Goal: Task Accomplishment & Management: Complete application form

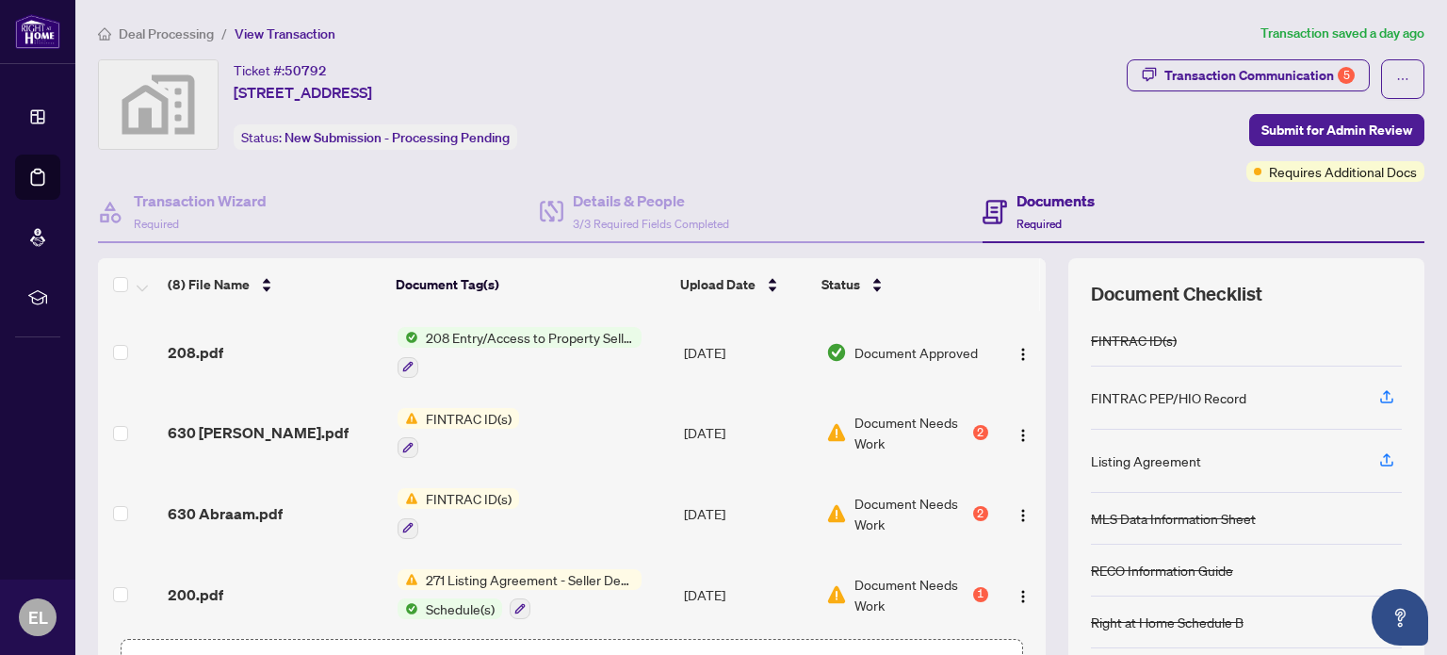
scroll to position [132, 0]
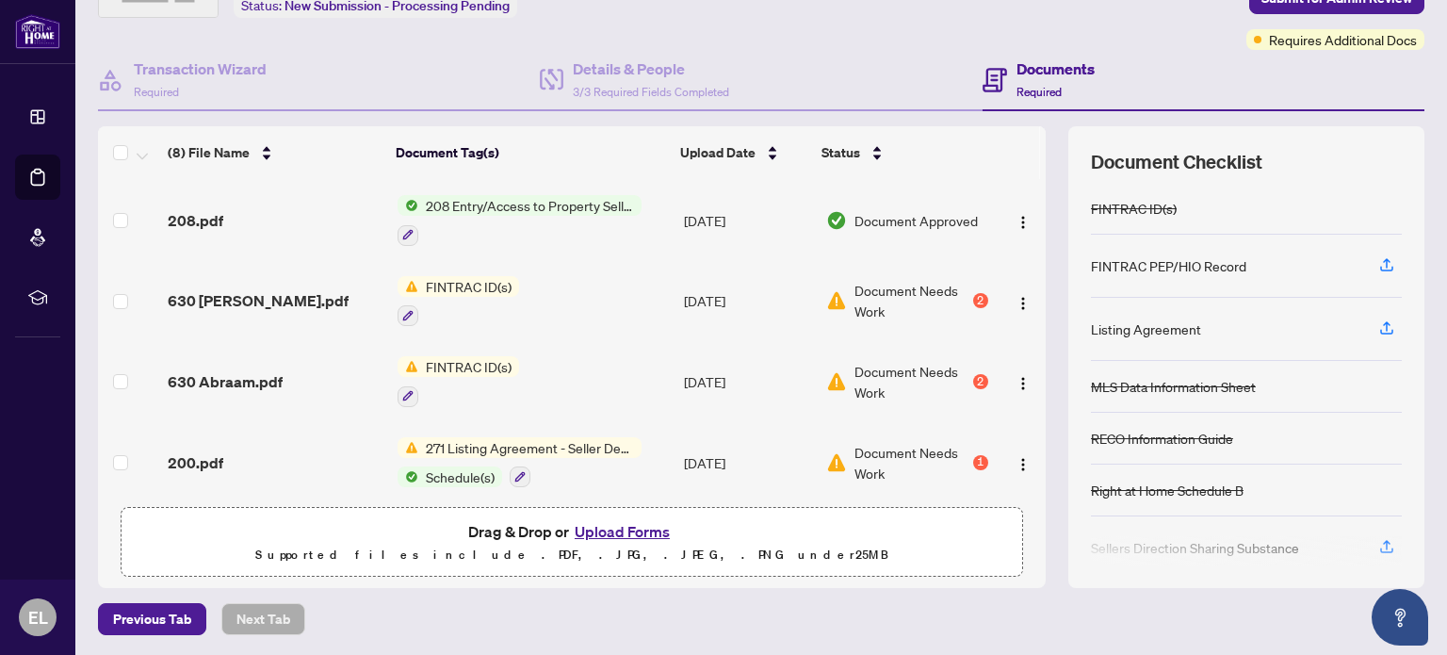
click at [612, 520] on button "Upload Forms" at bounding box center [622, 531] width 106 height 24
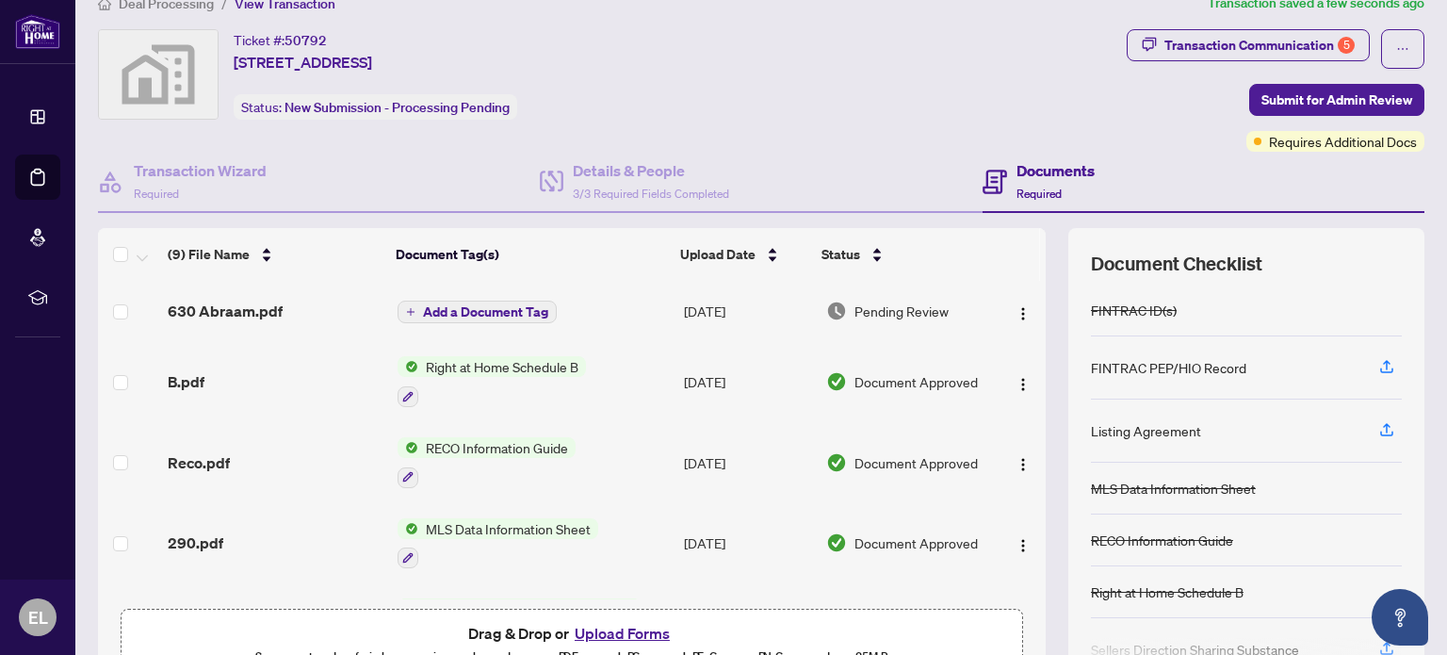
scroll to position [22, 0]
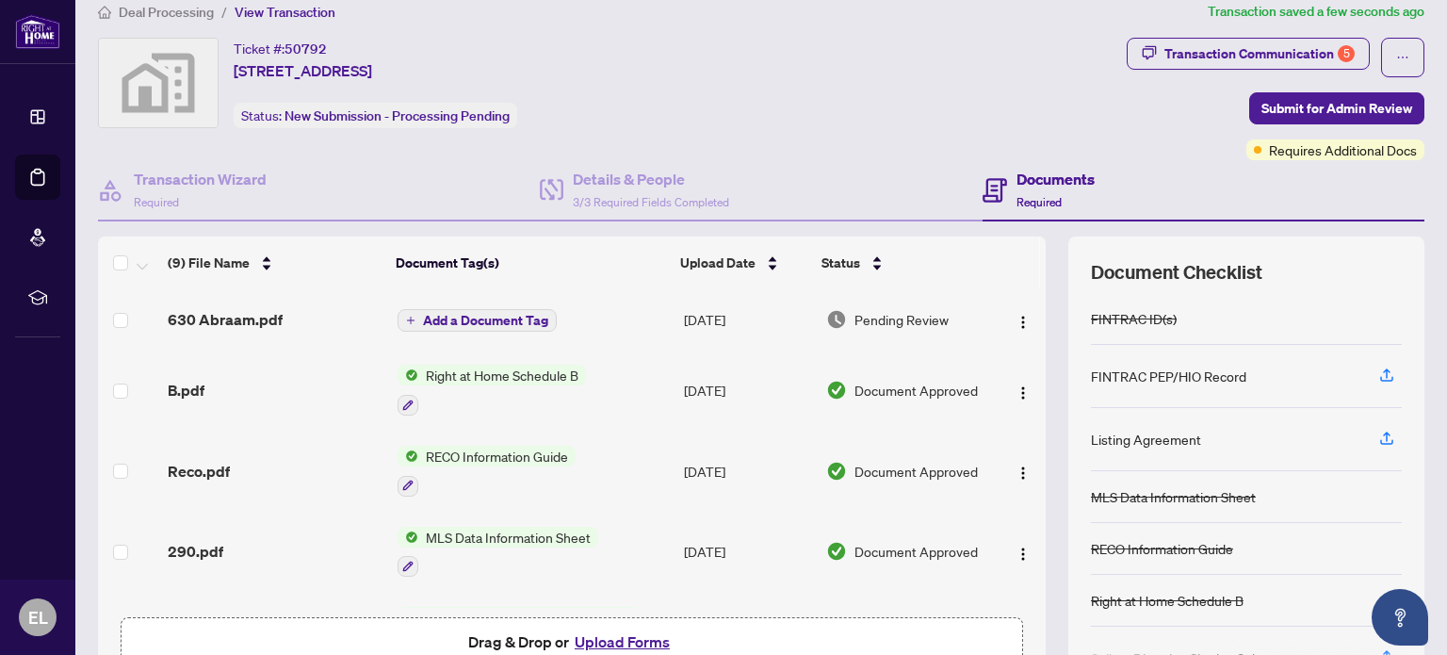
click at [494, 314] on span "Add a Document Tag" at bounding box center [485, 320] width 125 height 13
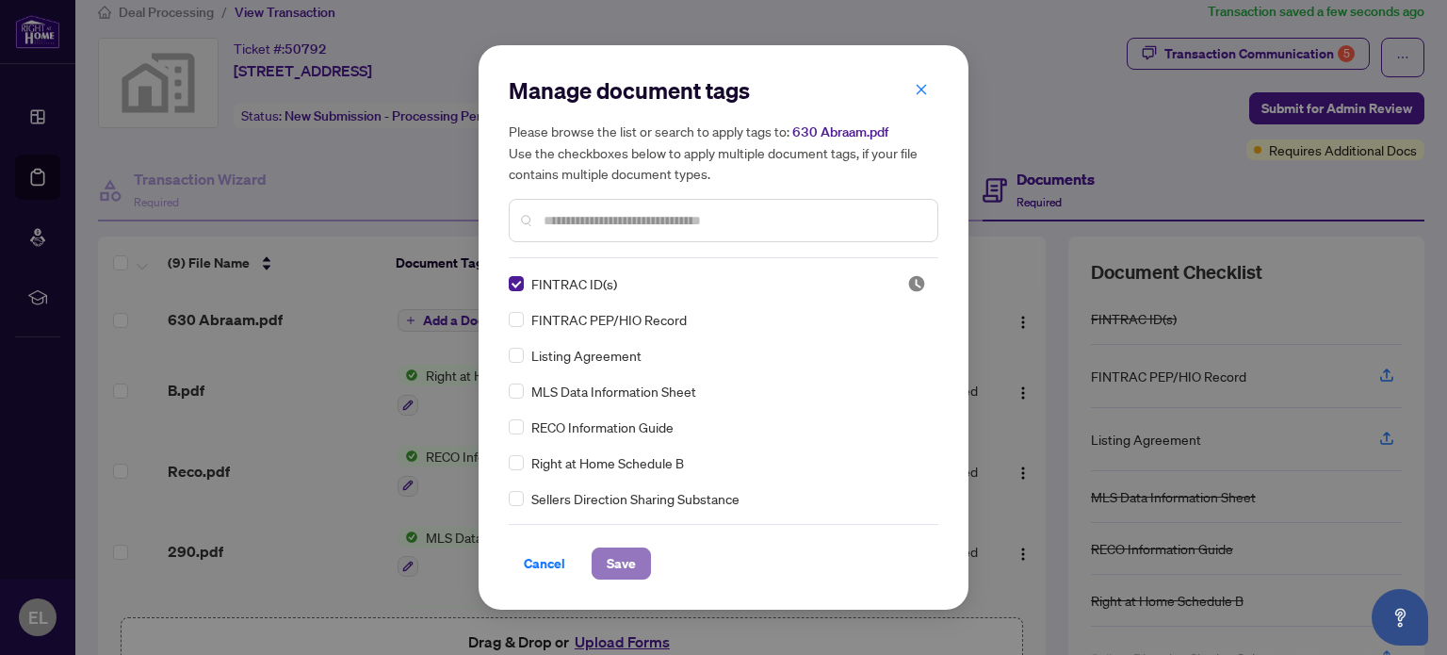
click at [630, 553] on span "Save" at bounding box center [621, 563] width 29 height 30
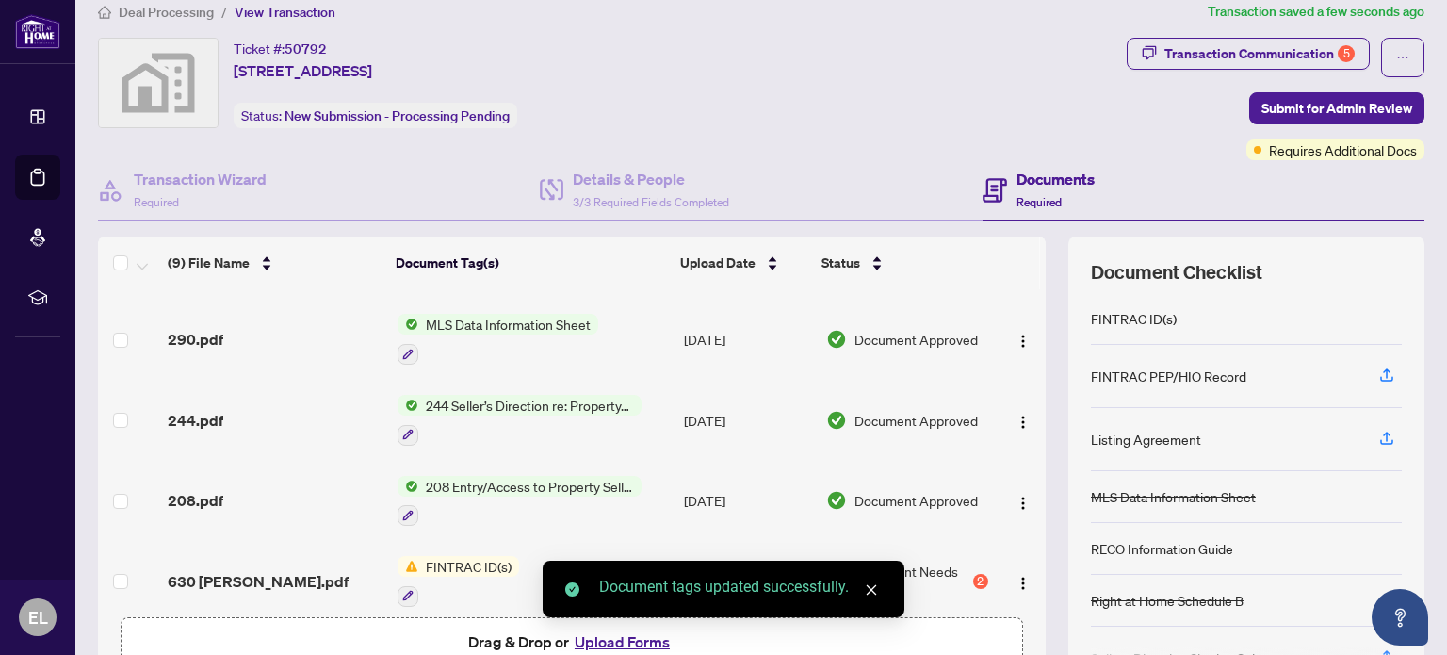
scroll to position [234, 0]
click at [614, 641] on body "Dashboard Deal Processing Mortgage Referrals rLearning EL [PERSON_NAME] [EMAIL_…" at bounding box center [723, 327] width 1447 height 655
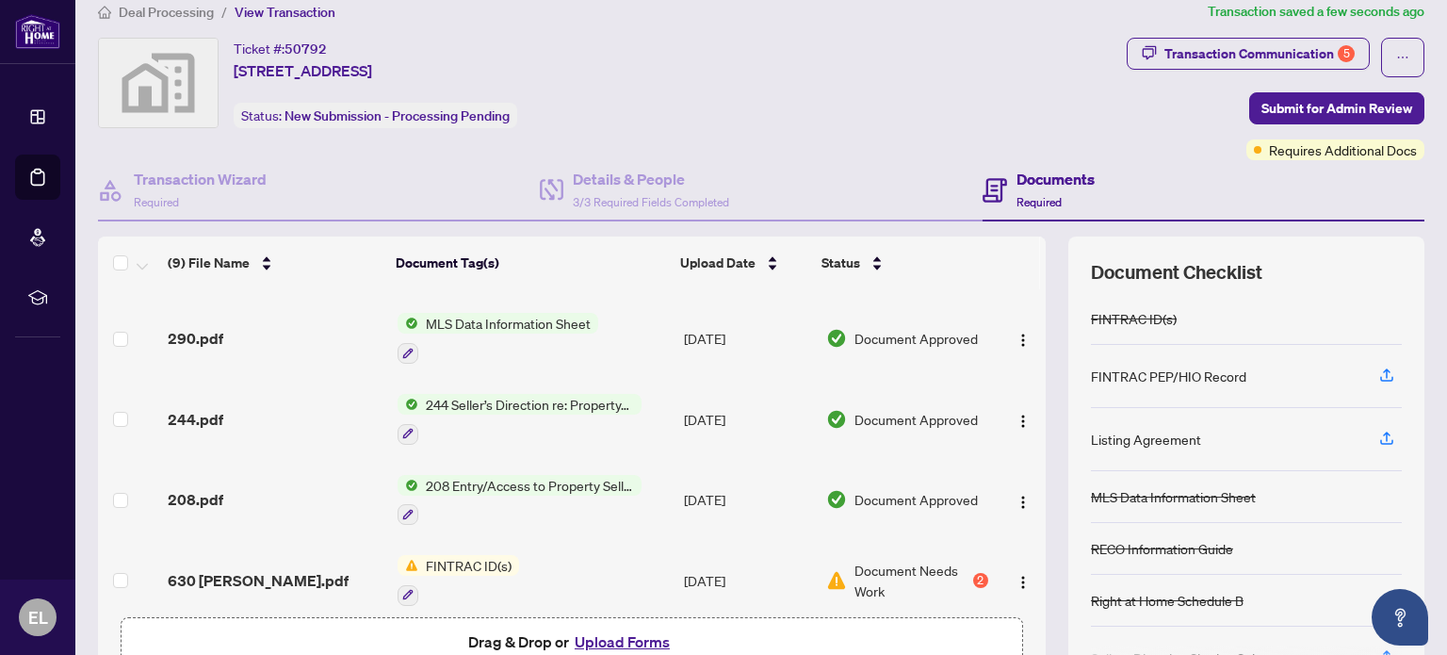
click at [616, 639] on button "Upload Forms" at bounding box center [622, 641] width 106 height 24
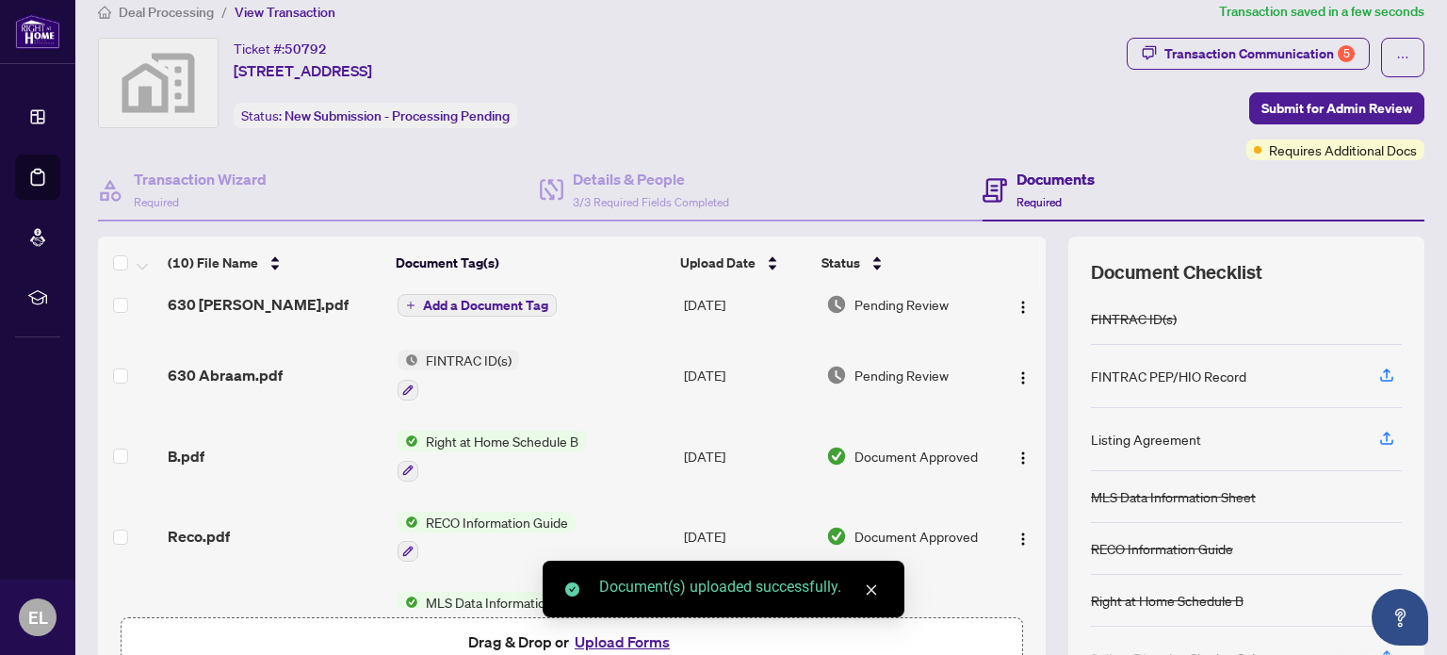
scroll to position [0, 0]
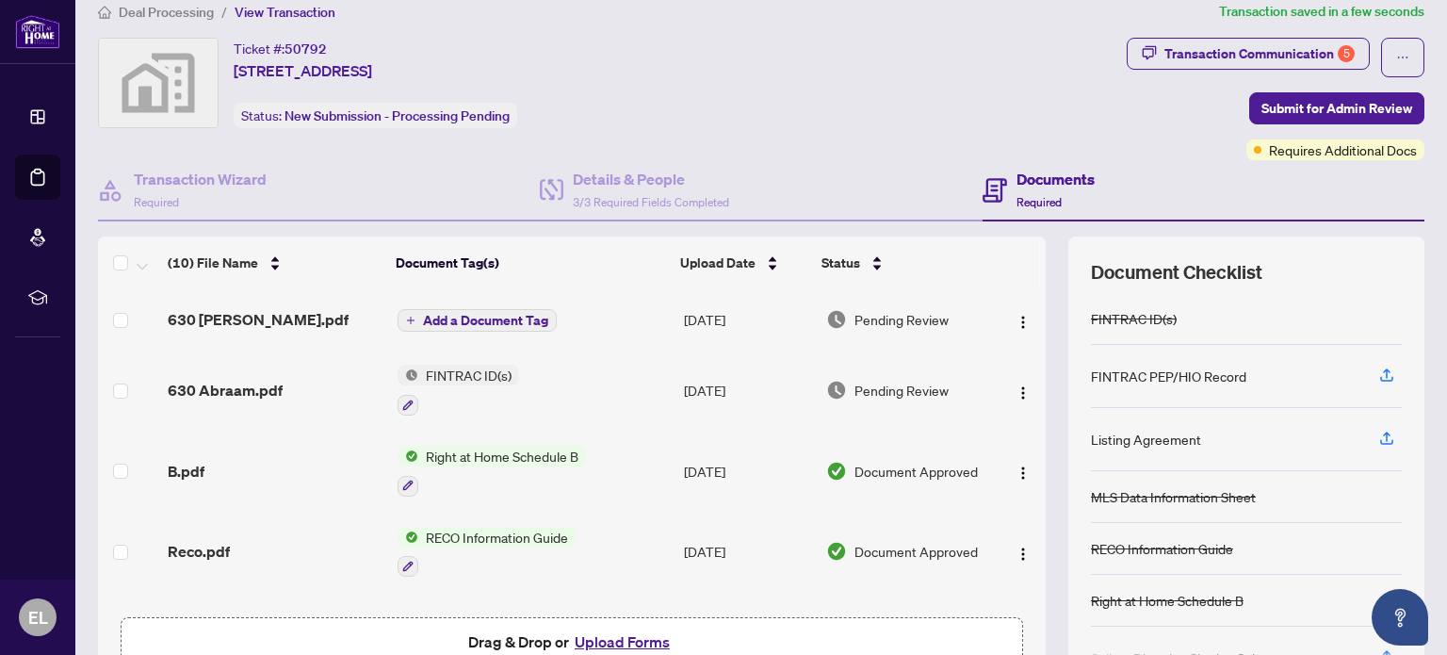
click at [495, 321] on span "Add a Document Tag" at bounding box center [485, 320] width 125 height 13
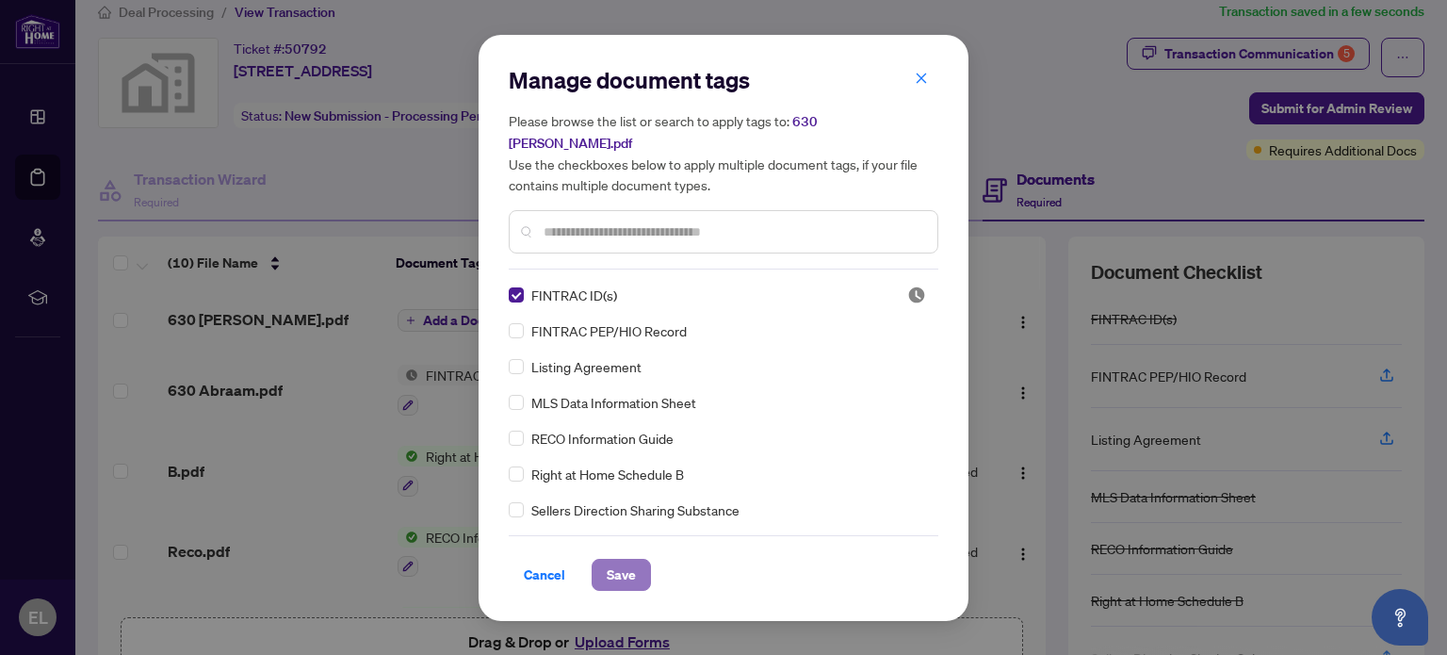
click at [633, 567] on span "Save" at bounding box center [621, 575] width 29 height 30
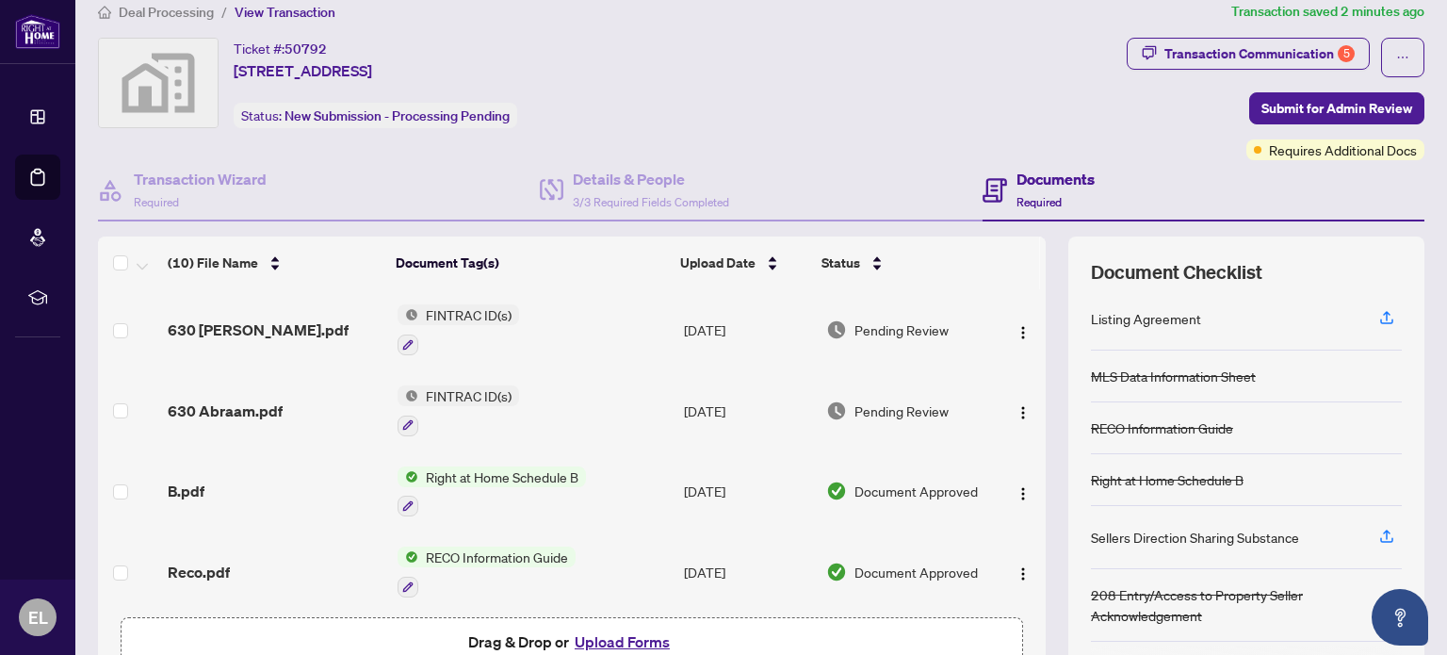
scroll to position [122, 0]
click at [1136, 416] on div "RECO Information Guide" at bounding box center [1162, 426] width 142 height 21
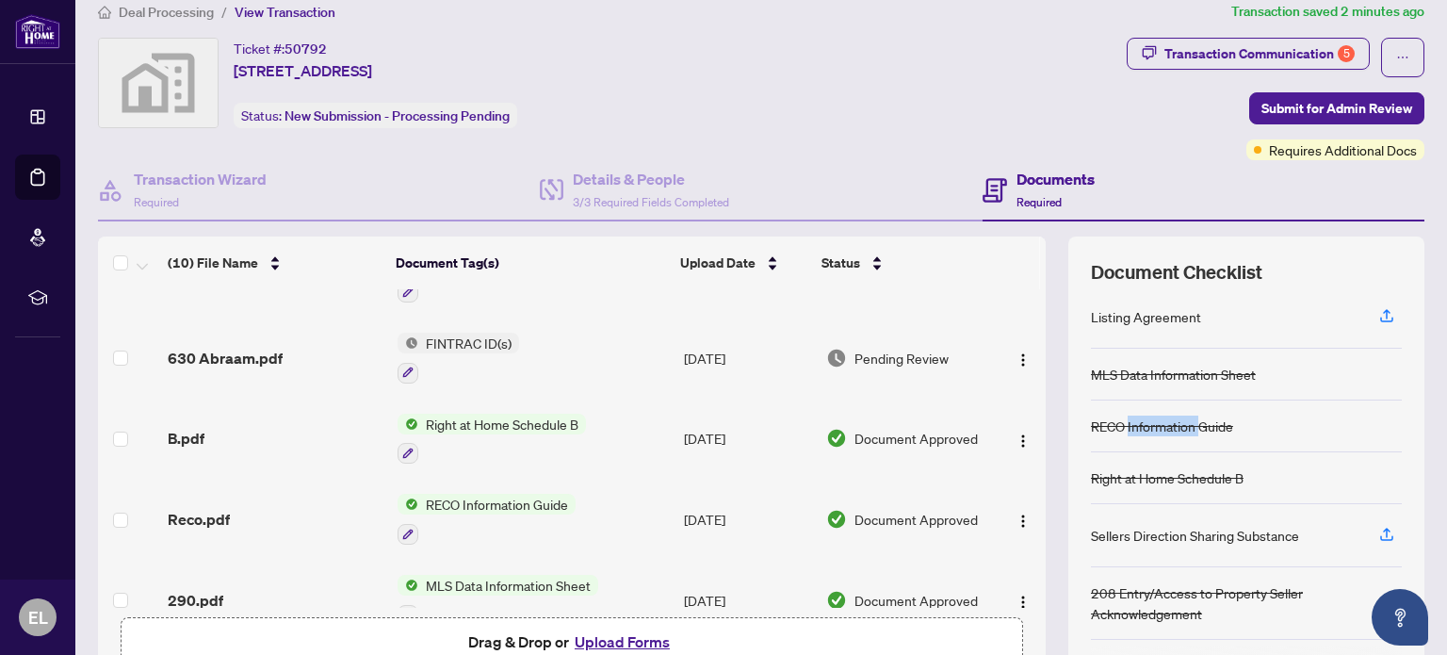
scroll to position [59, 0]
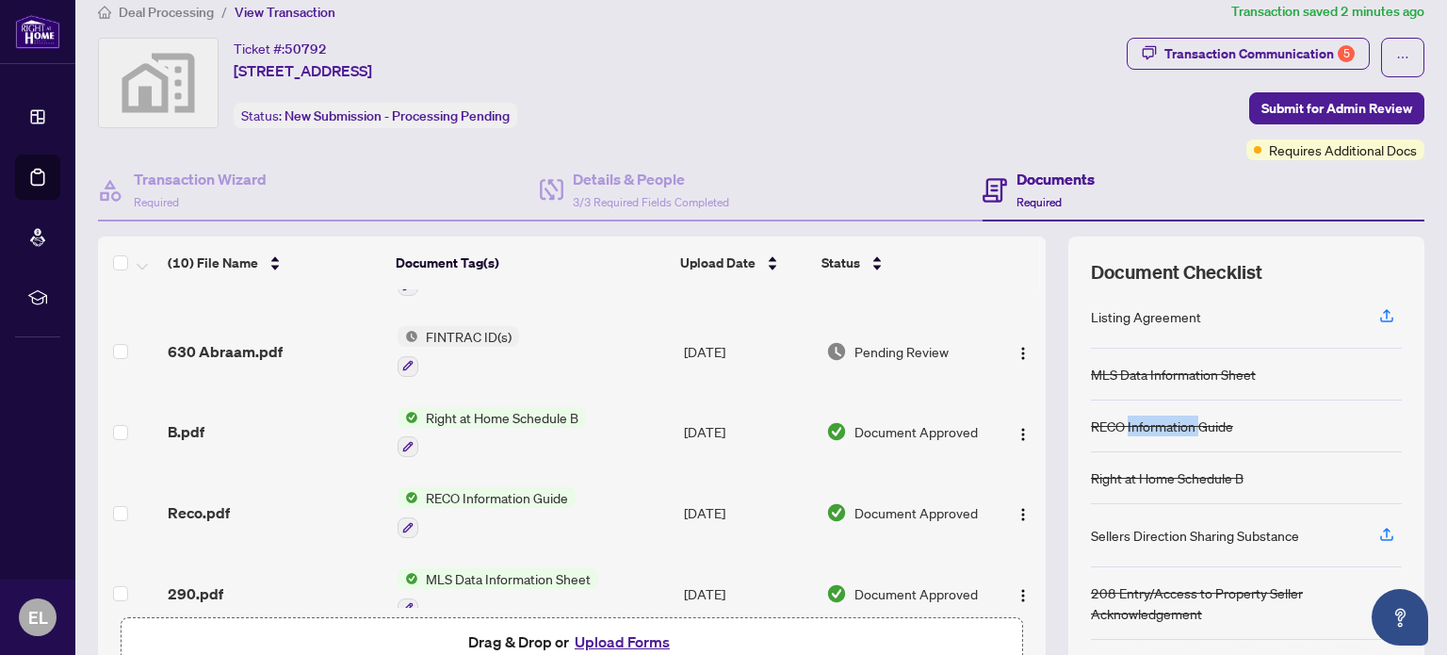
click at [455, 490] on span "RECO Information Guide" at bounding box center [496, 497] width 157 height 21
click at [467, 587] on span "RECO Information Guide" at bounding box center [476, 583] width 157 height 21
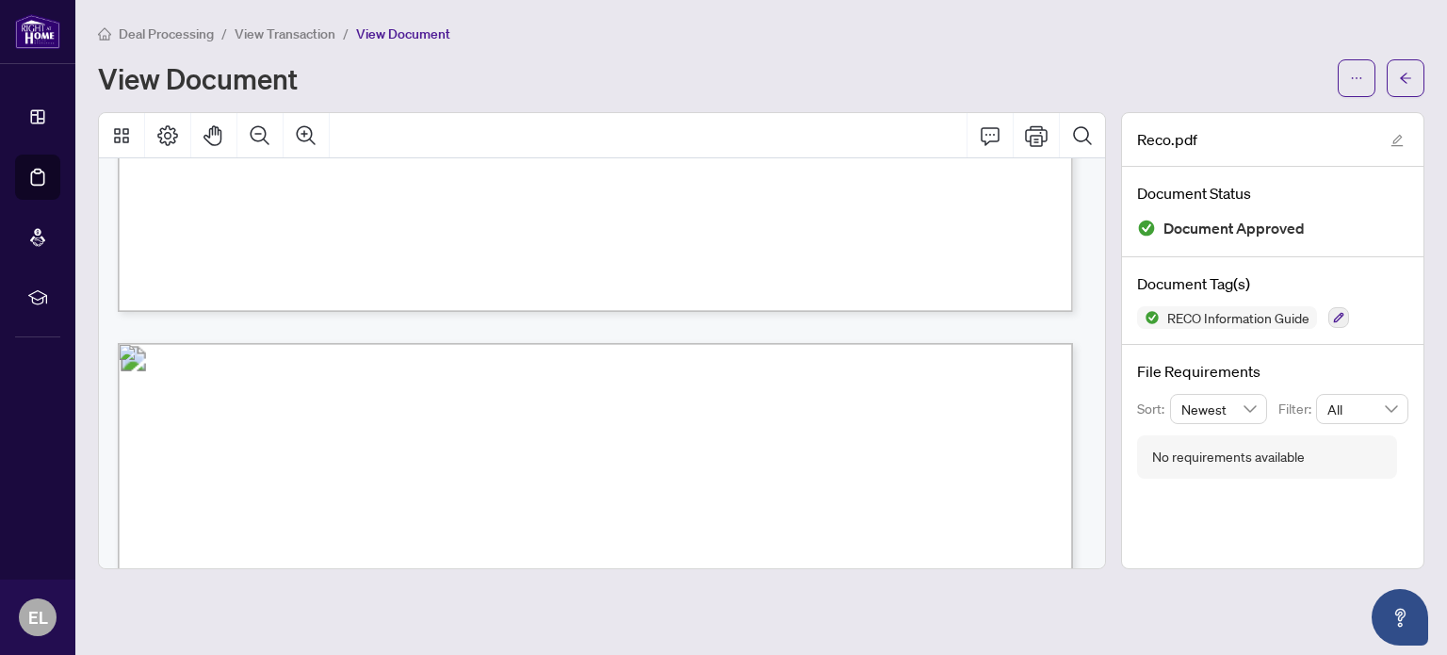
scroll to position [7285, 0]
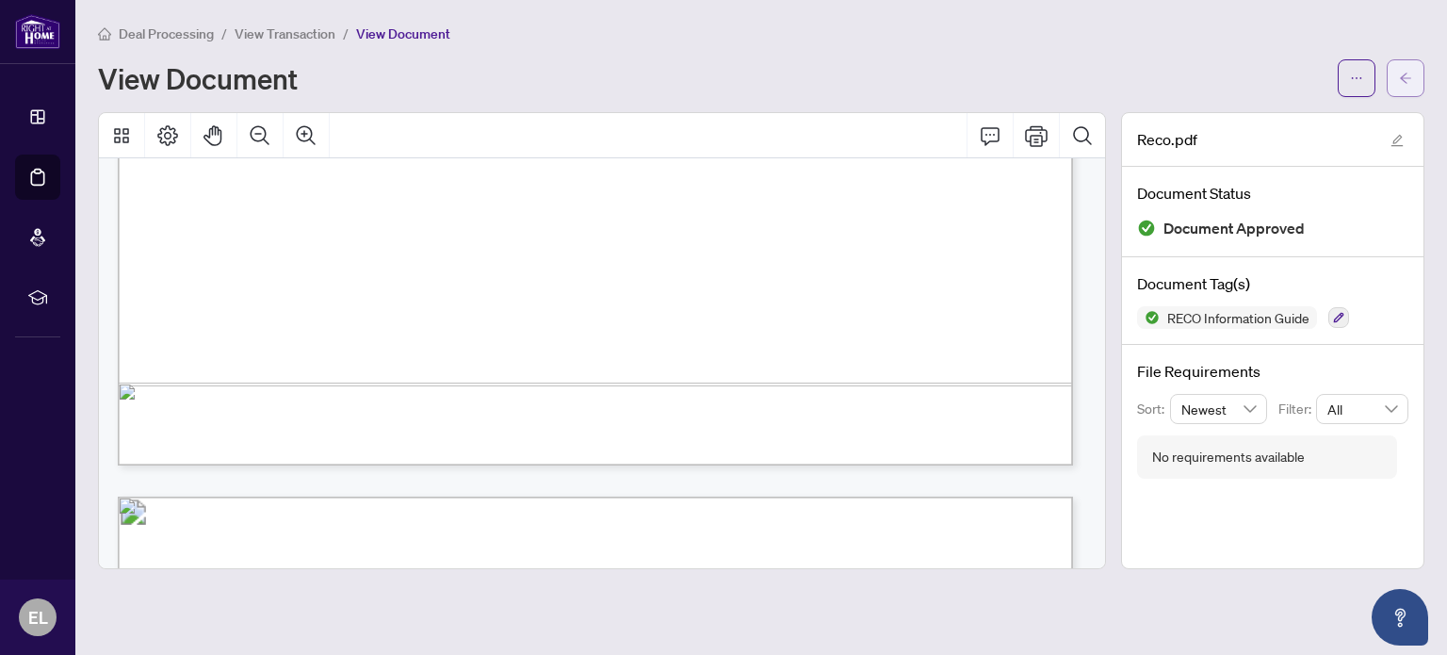
click at [1405, 90] on span "button" at bounding box center [1405, 78] width 13 height 30
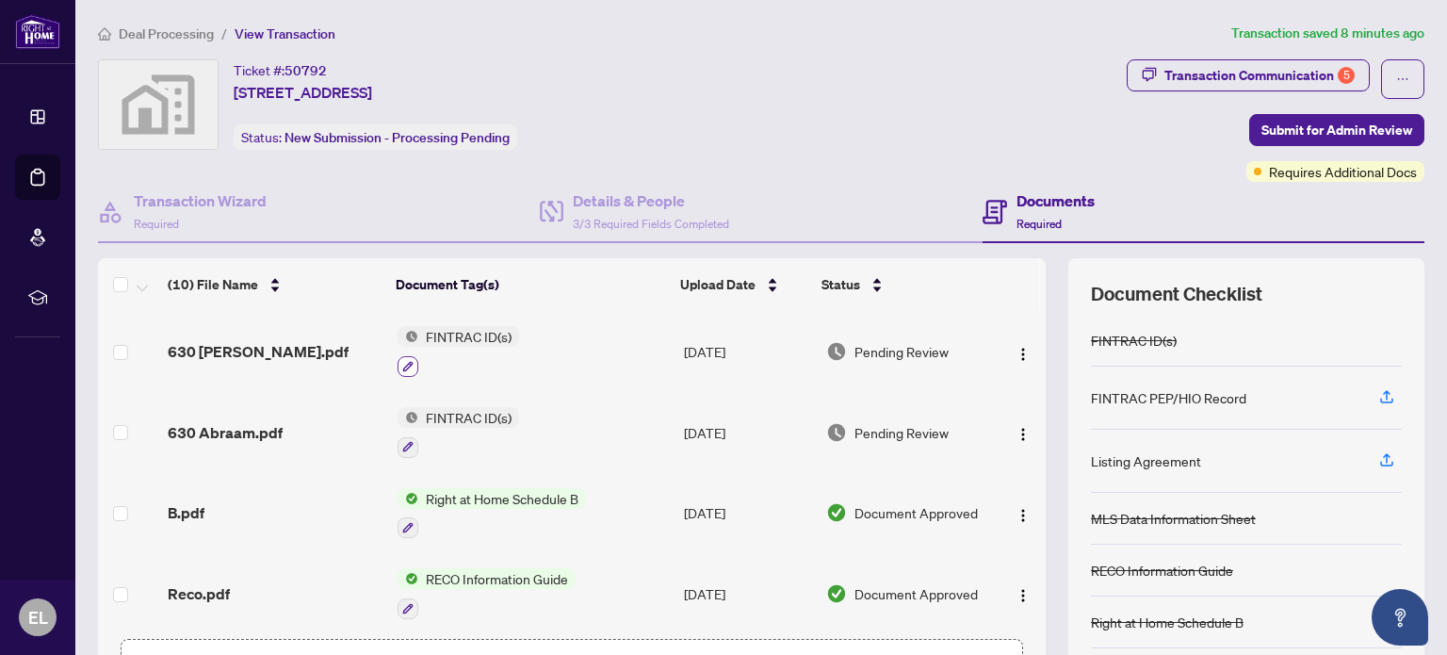
click at [402, 361] on icon "button" at bounding box center [407, 366] width 11 height 11
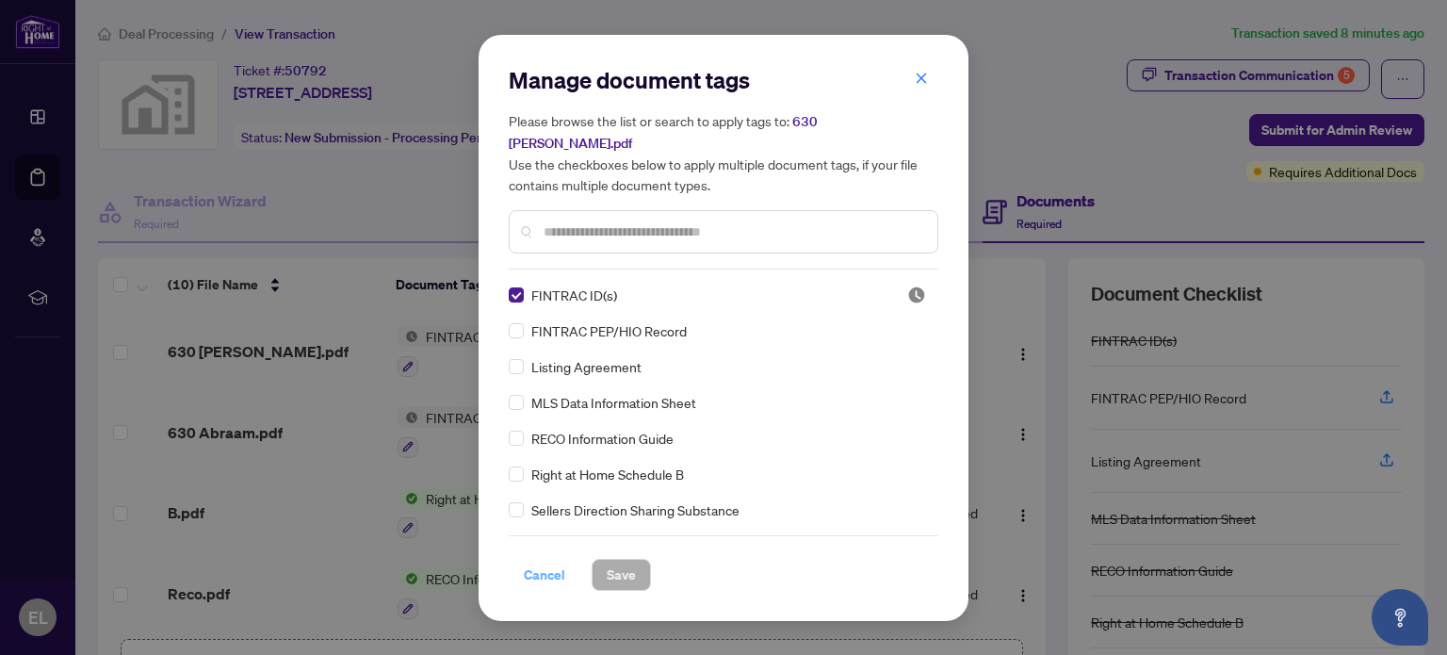
click at [546, 562] on span "Cancel" at bounding box center [544, 575] width 41 height 30
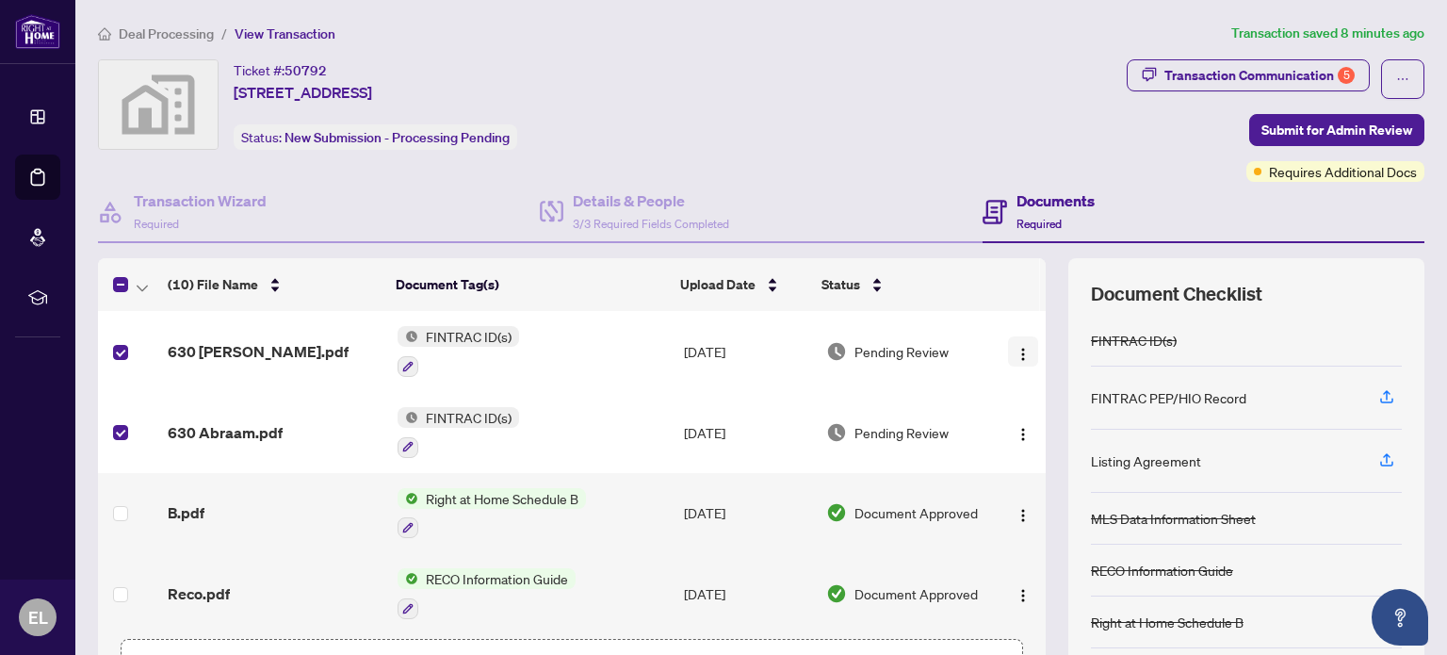
click at [1016, 347] on img "button" at bounding box center [1023, 354] width 15 height 15
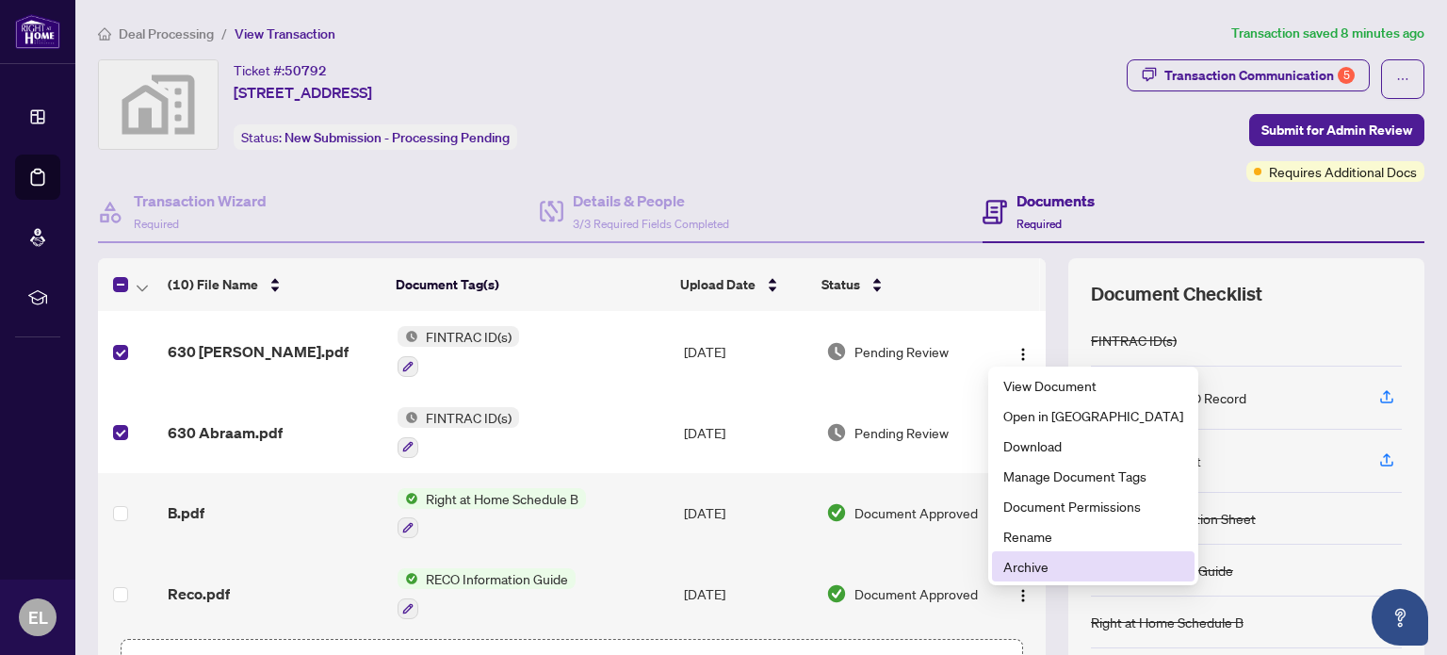
click at [1027, 558] on span "Archive" at bounding box center [1093, 566] width 180 height 21
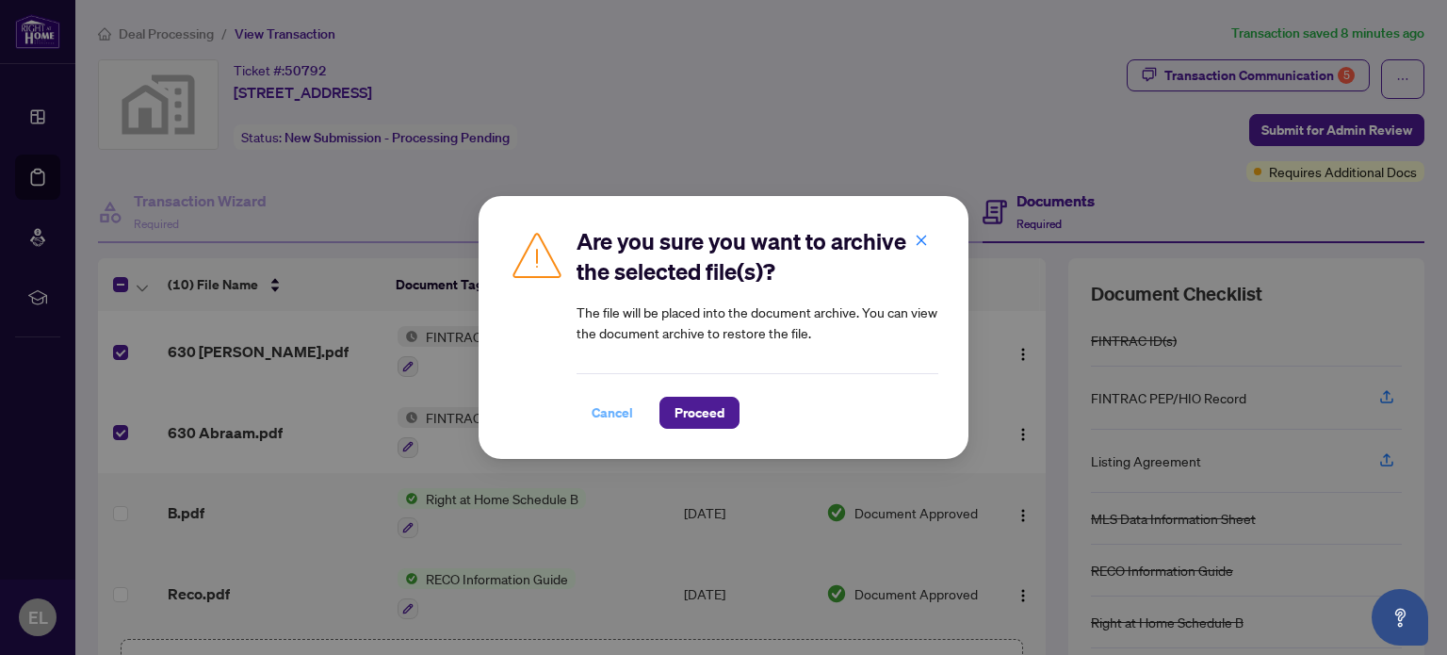
click at [611, 410] on span "Cancel" at bounding box center [612, 413] width 41 height 30
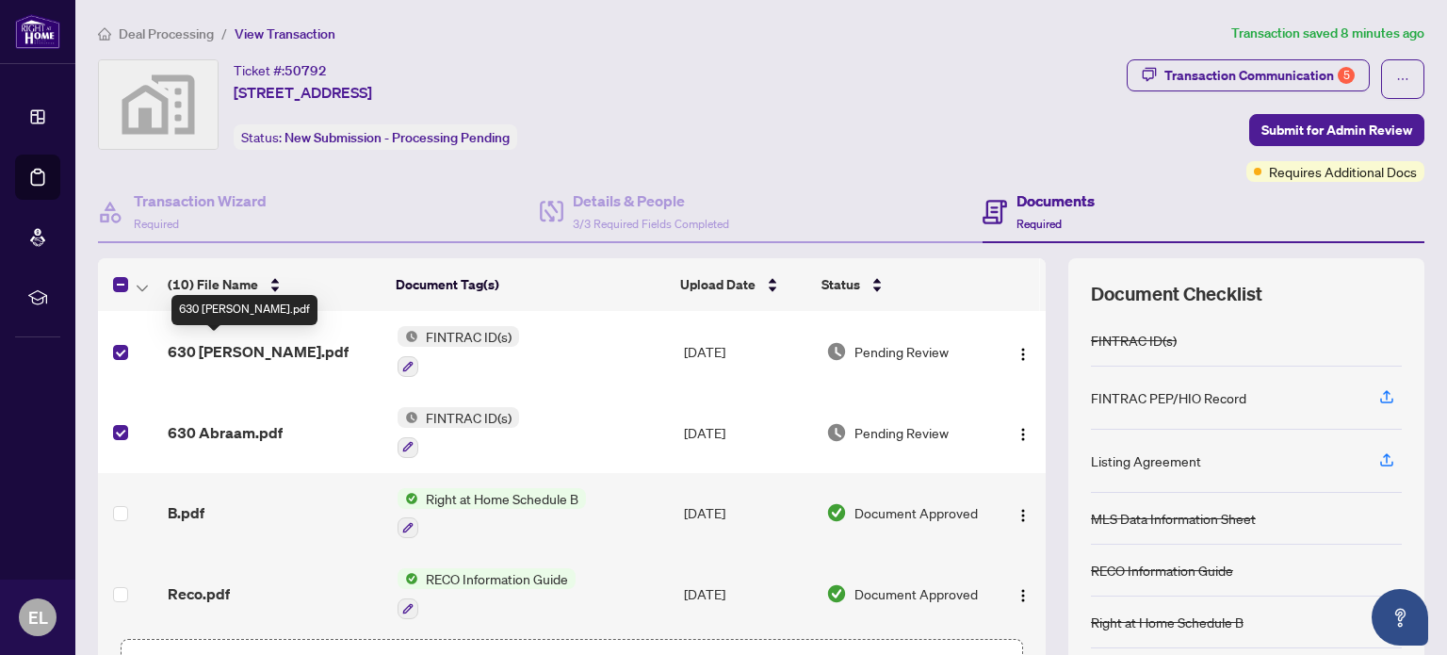
click at [203, 350] on span "630 [PERSON_NAME].pdf" at bounding box center [258, 351] width 181 height 23
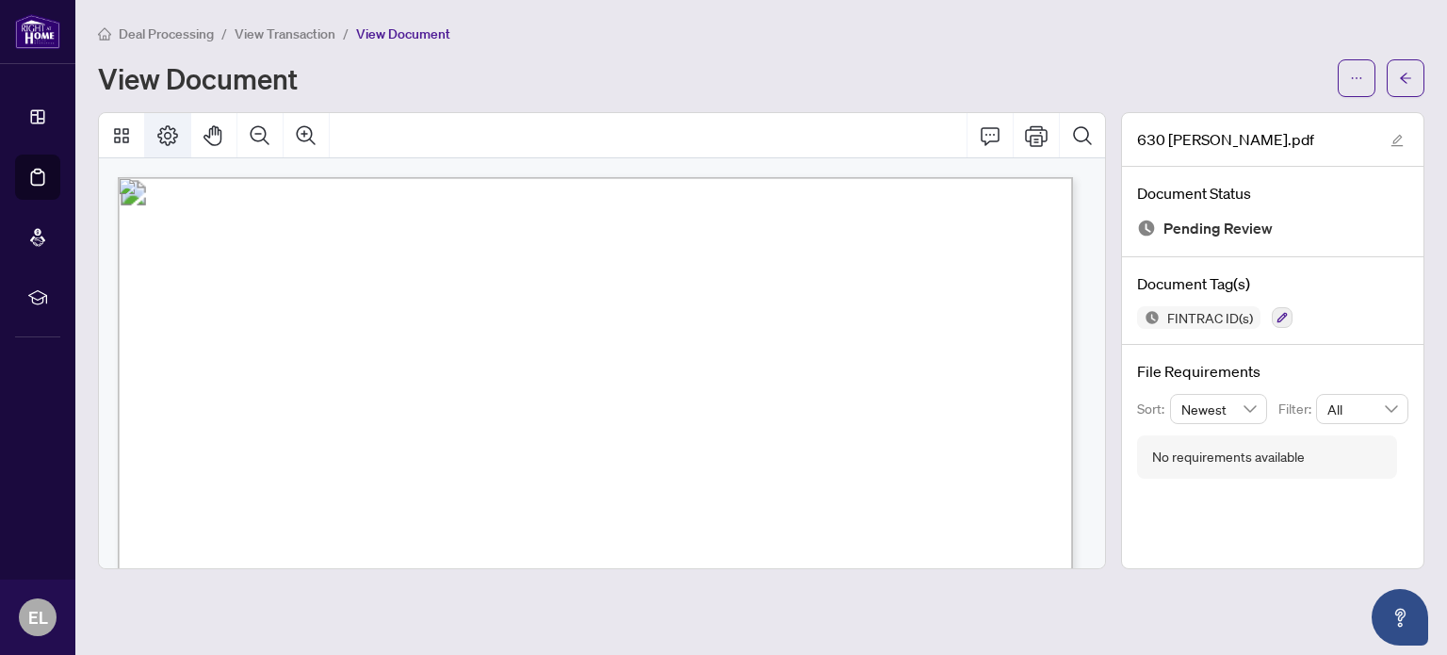
click at [171, 129] on icon "Page Layout" at bounding box center [167, 135] width 23 height 23
click at [1366, 73] on button "button" at bounding box center [1357, 78] width 38 height 38
click at [1406, 78] on icon "arrow-left" at bounding box center [1405, 78] width 13 height 13
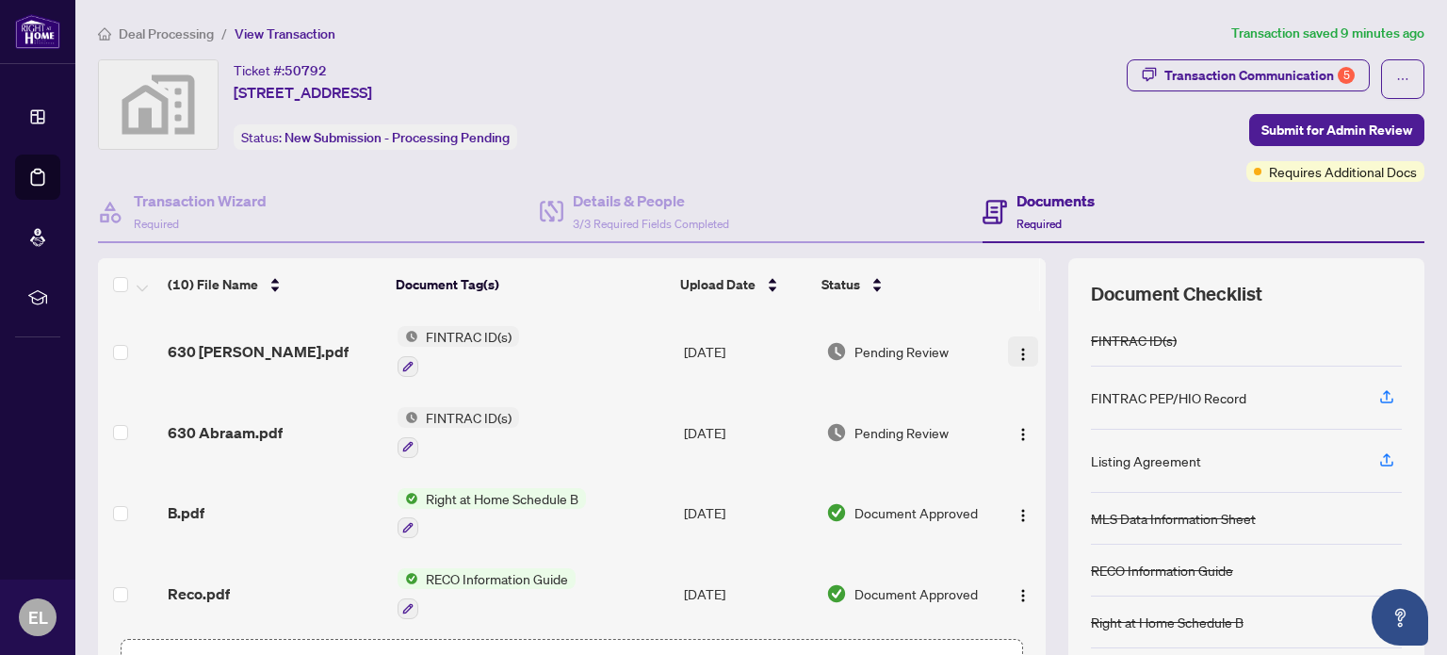
click at [1016, 350] on img "button" at bounding box center [1023, 354] width 15 height 15
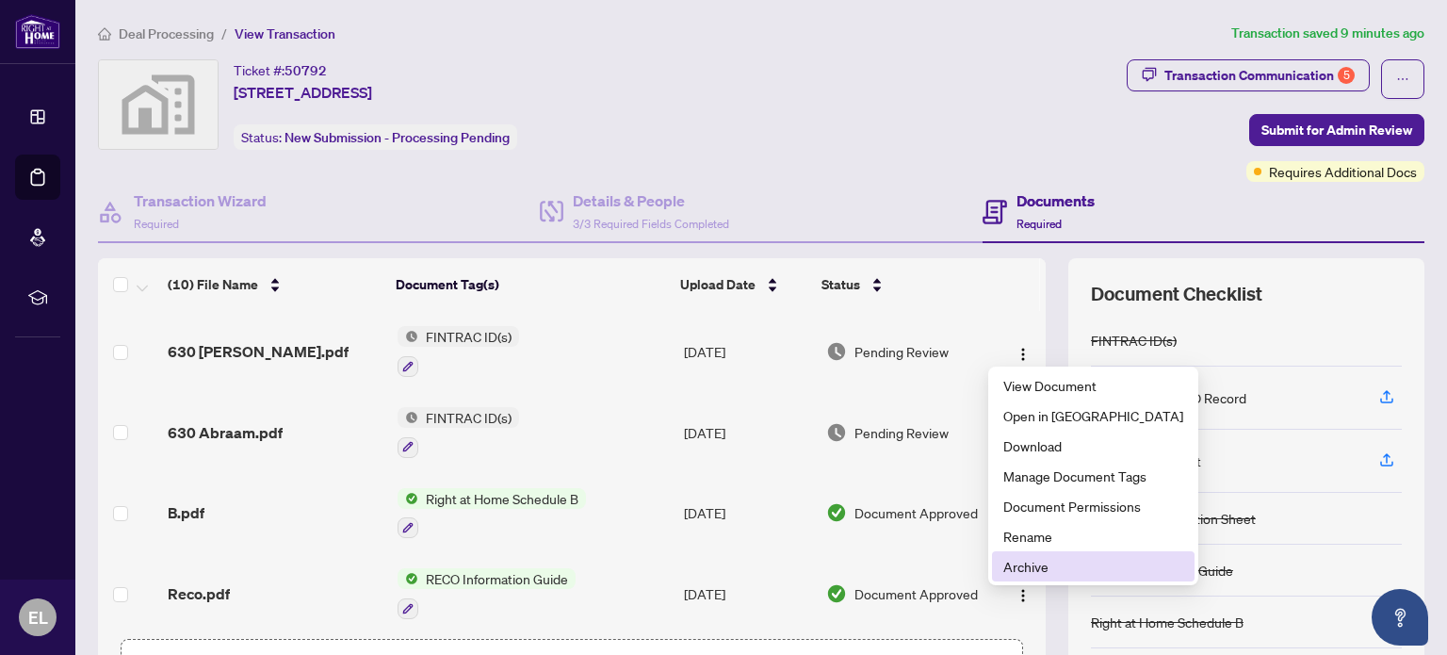
click at [1031, 569] on span "Archive" at bounding box center [1093, 566] width 180 height 21
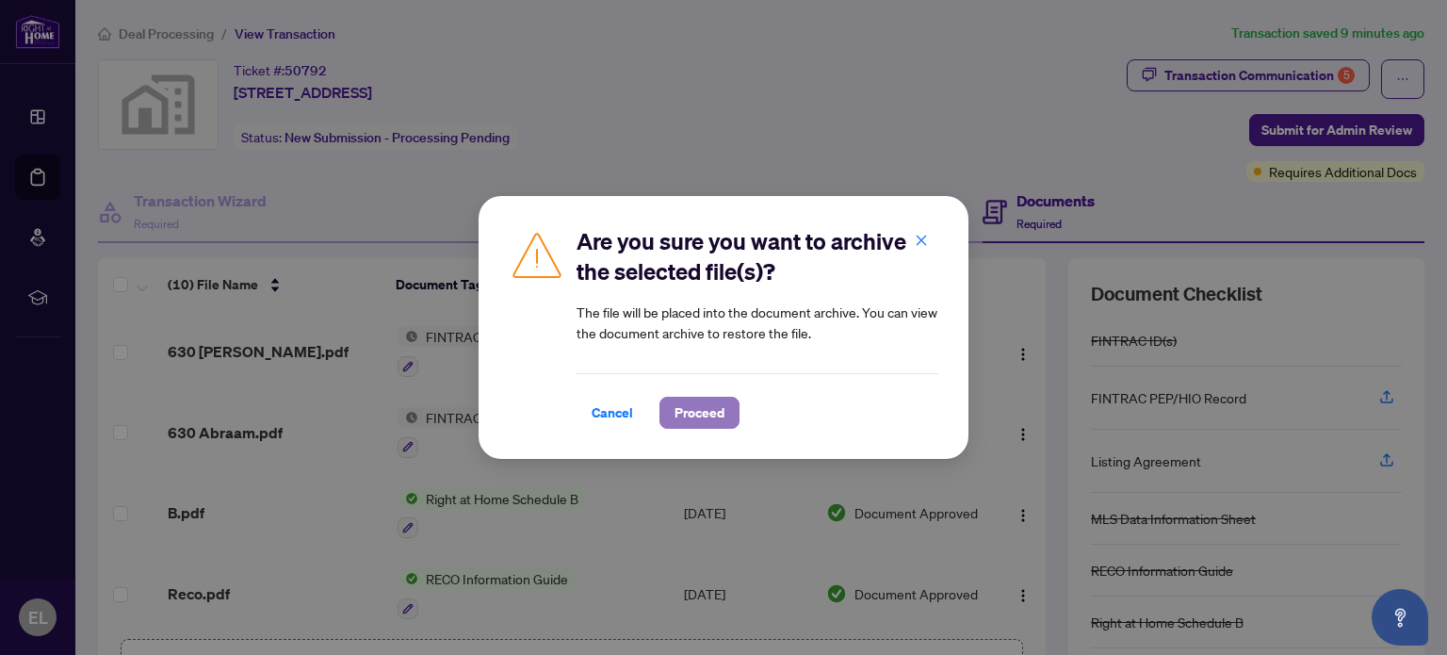
click at [705, 417] on span "Proceed" at bounding box center [700, 413] width 50 height 30
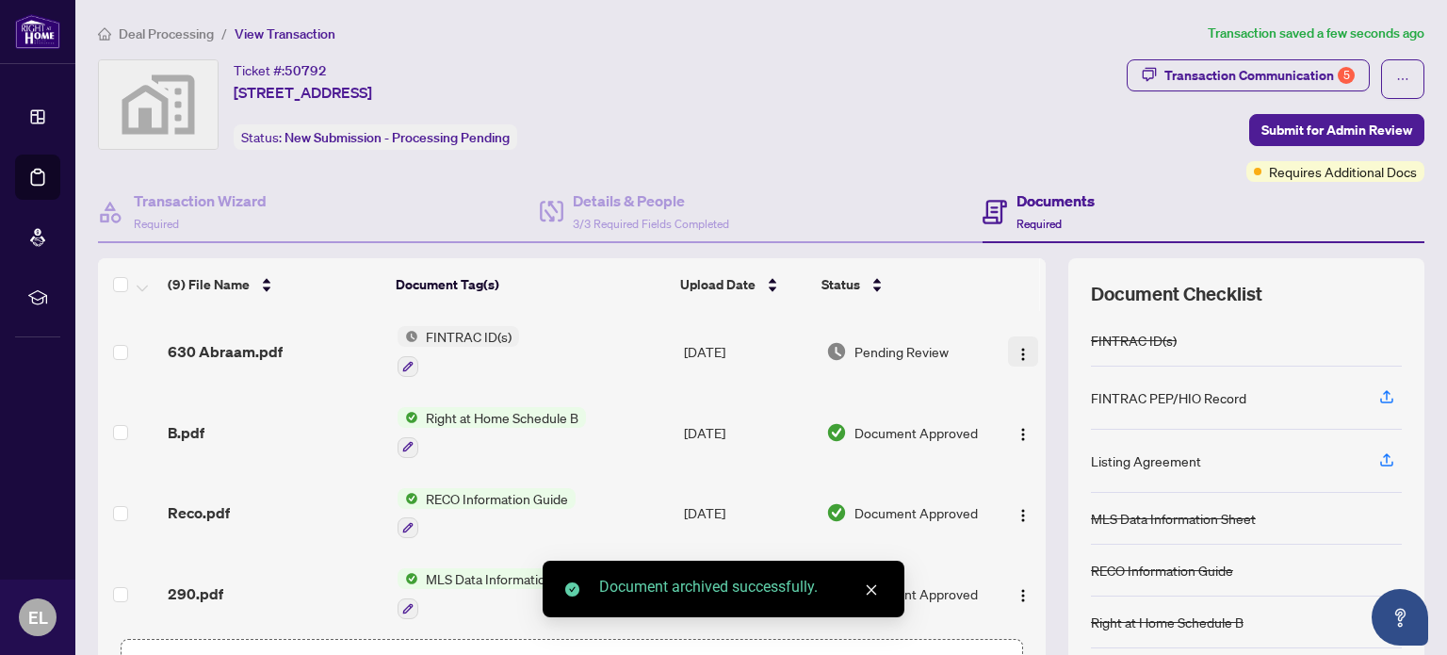
click at [1008, 359] on button "button" at bounding box center [1023, 351] width 30 height 30
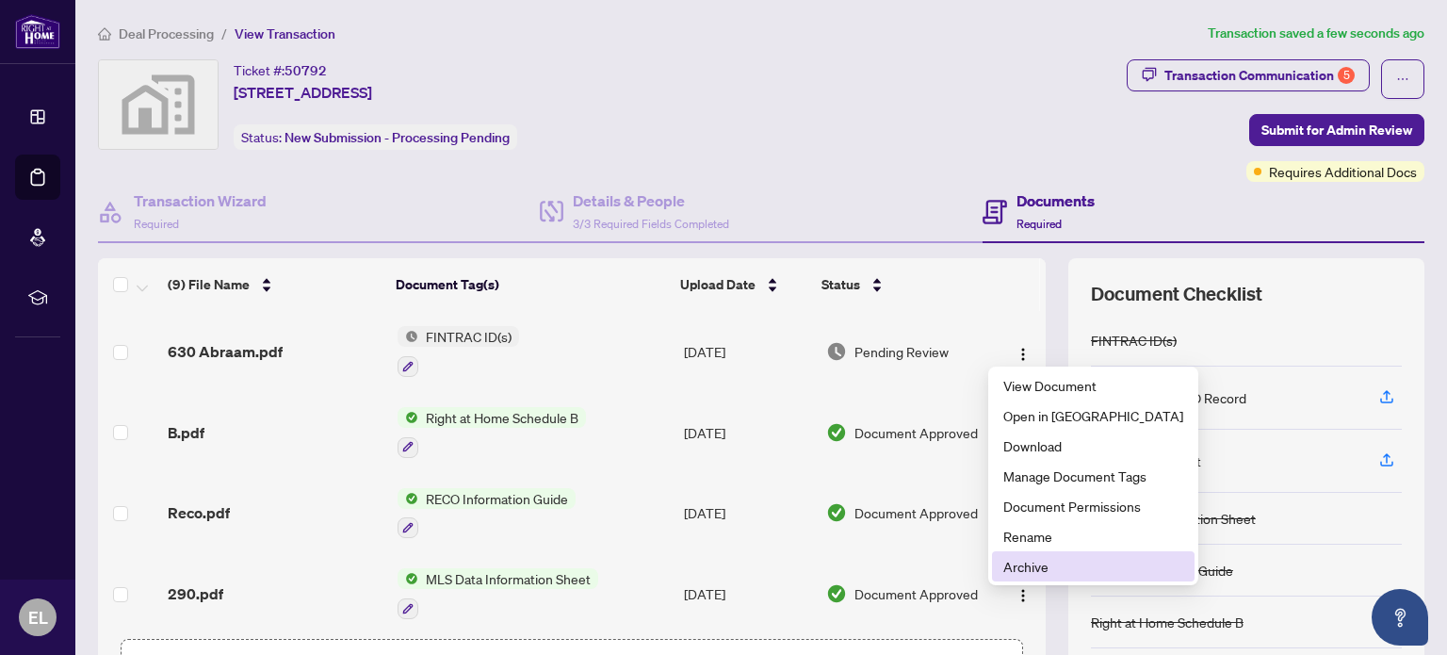
click at [1067, 567] on span "Archive" at bounding box center [1093, 566] width 180 height 21
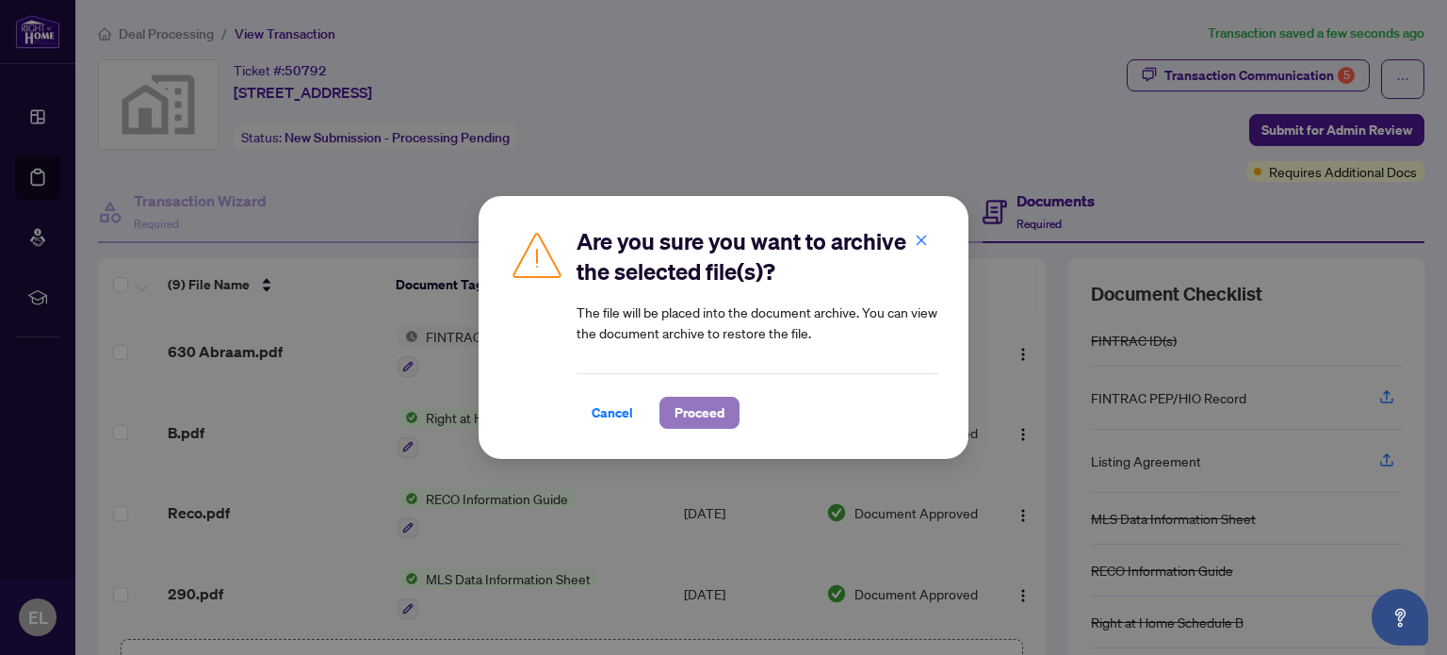
click at [699, 416] on span "Proceed" at bounding box center [700, 413] width 50 height 30
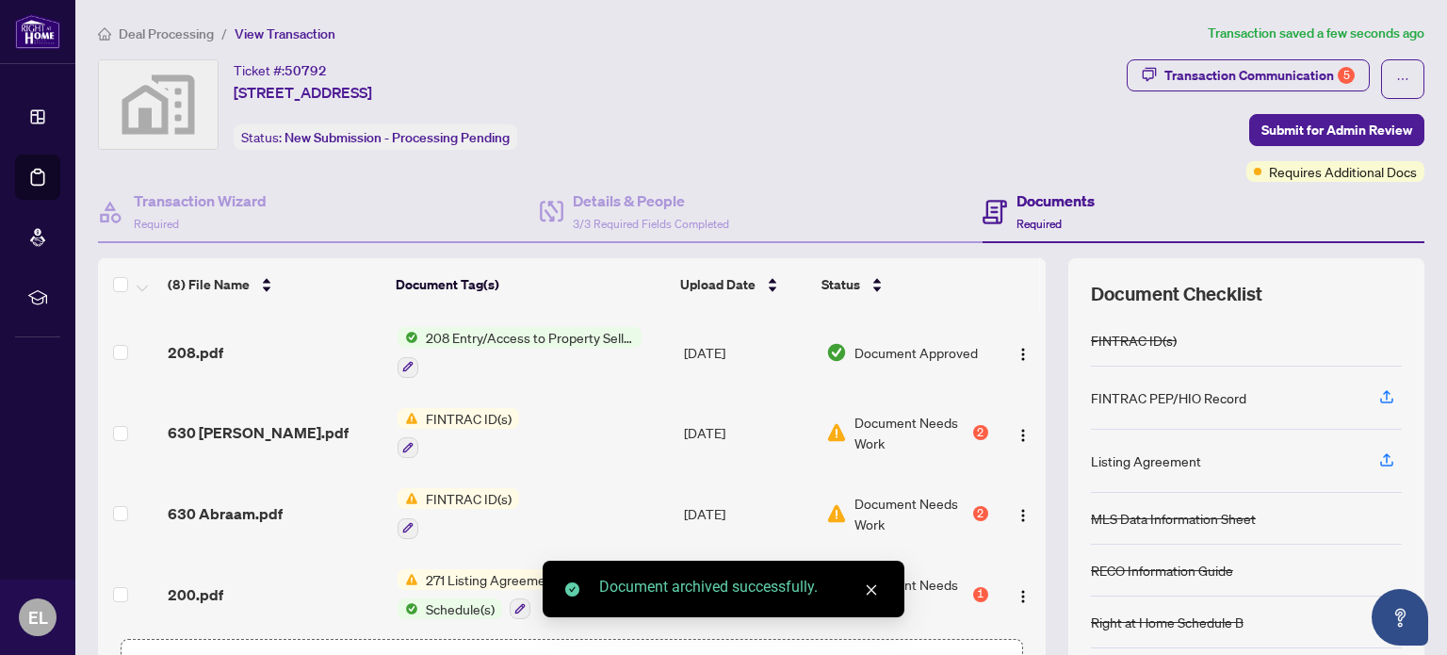
scroll to position [132, 0]
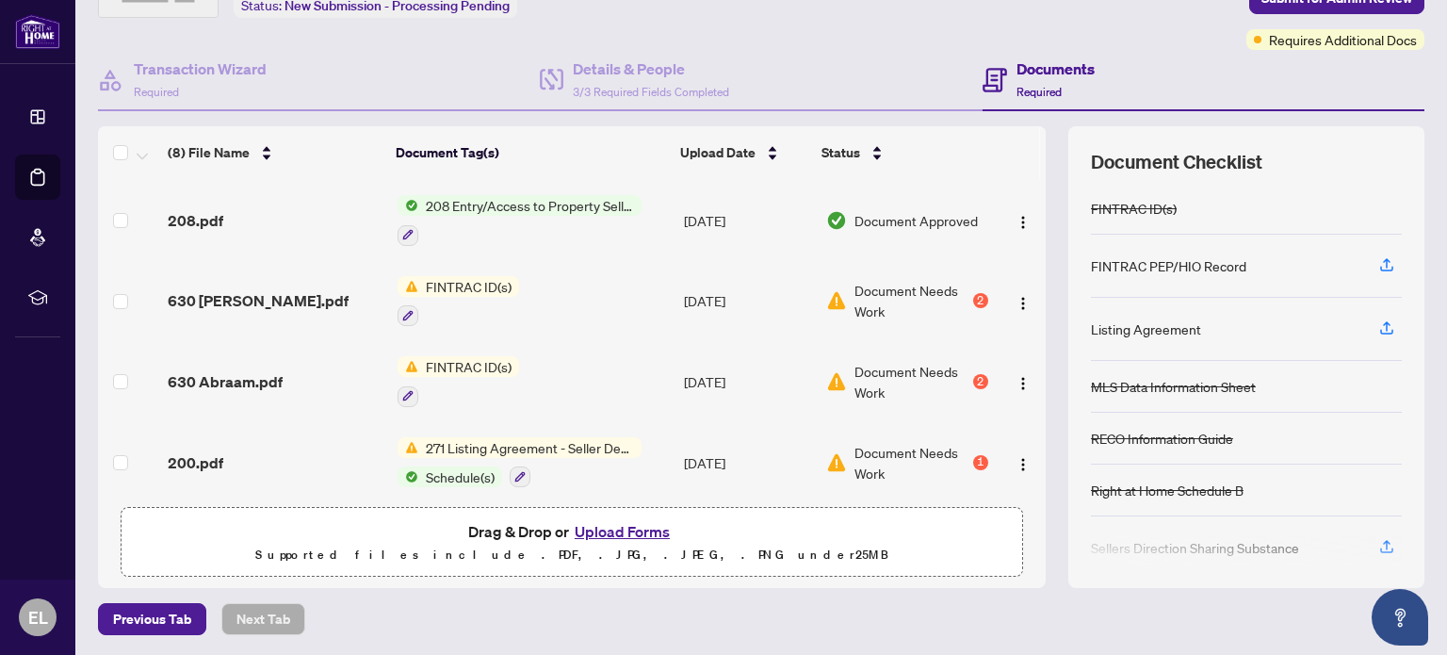
click at [602, 530] on button "Upload Forms" at bounding box center [622, 531] width 106 height 24
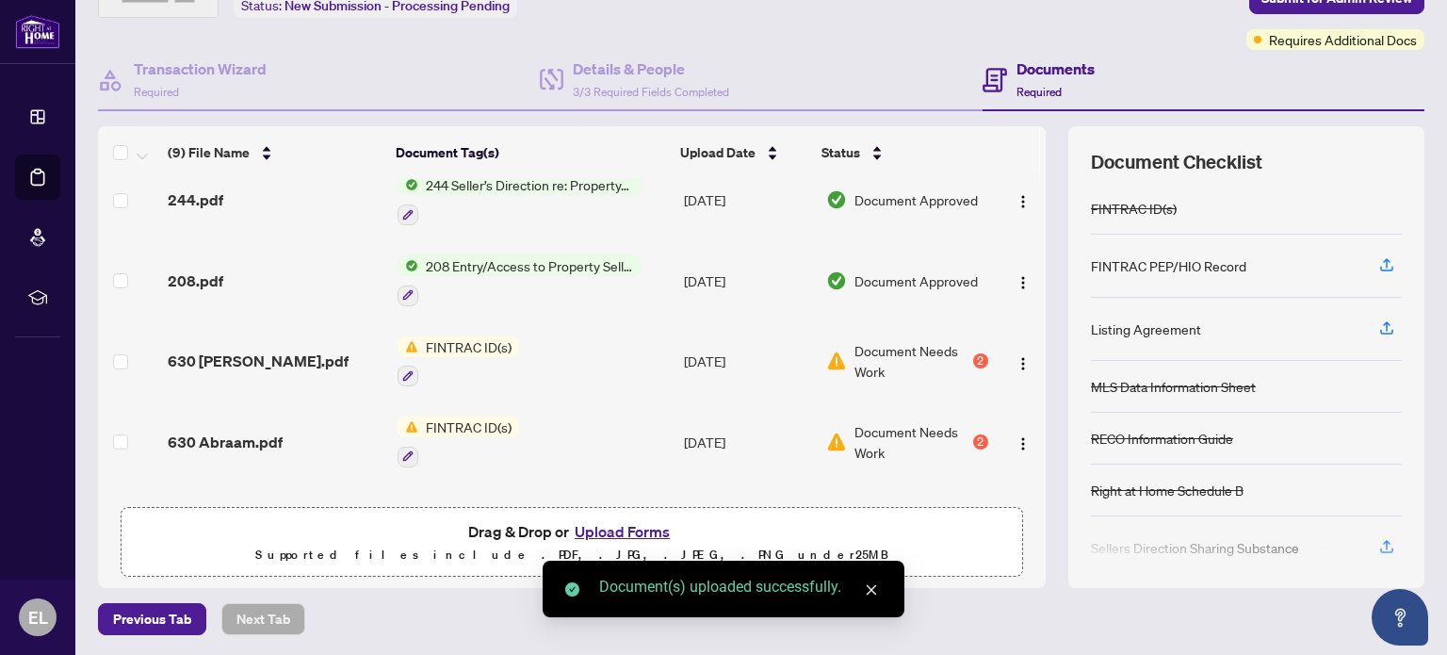
click at [609, 530] on button "Upload Forms" at bounding box center [622, 531] width 106 height 24
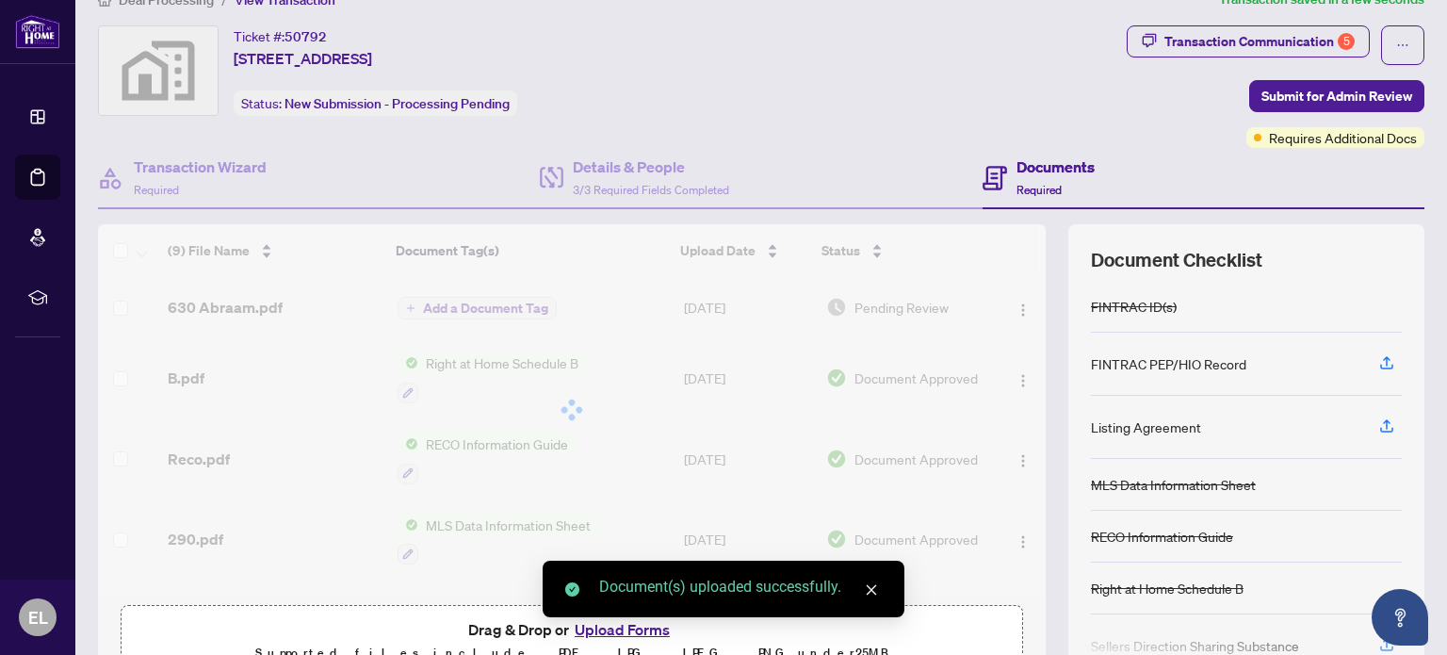
scroll to position [34, 0]
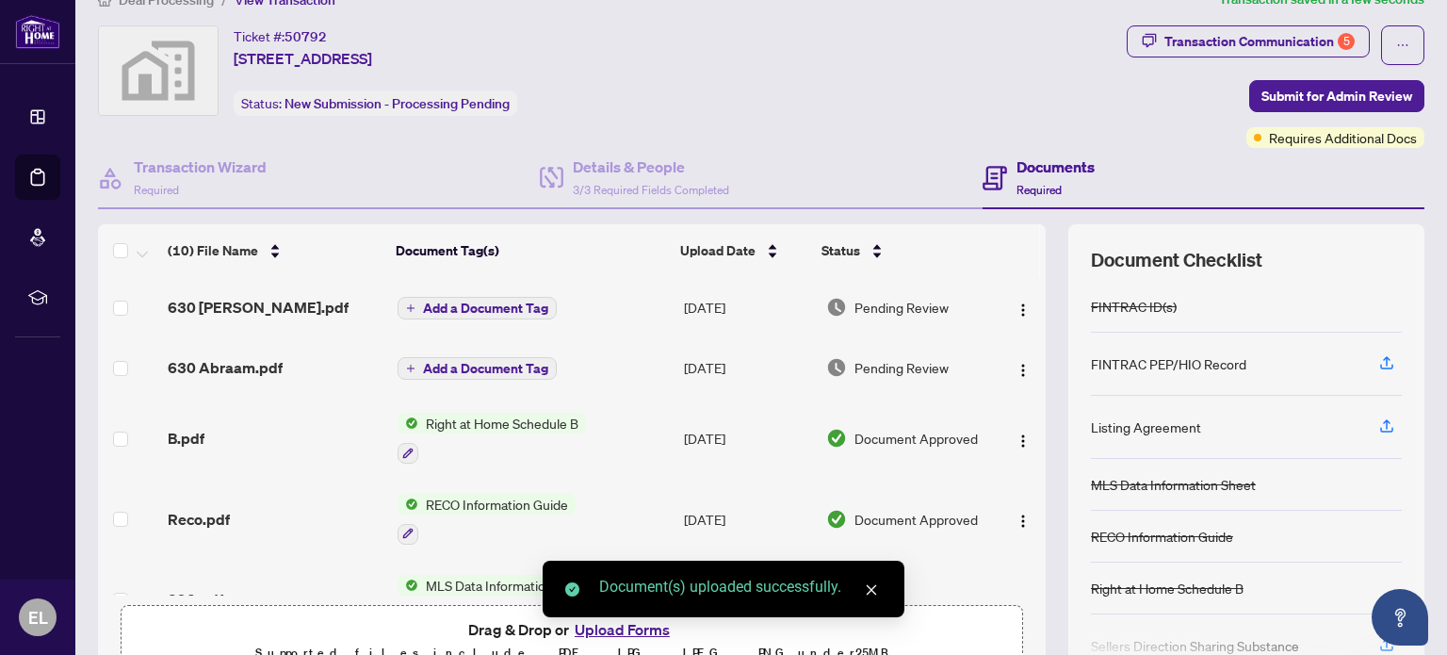
click at [486, 302] on span "Add a Document Tag" at bounding box center [485, 308] width 125 height 13
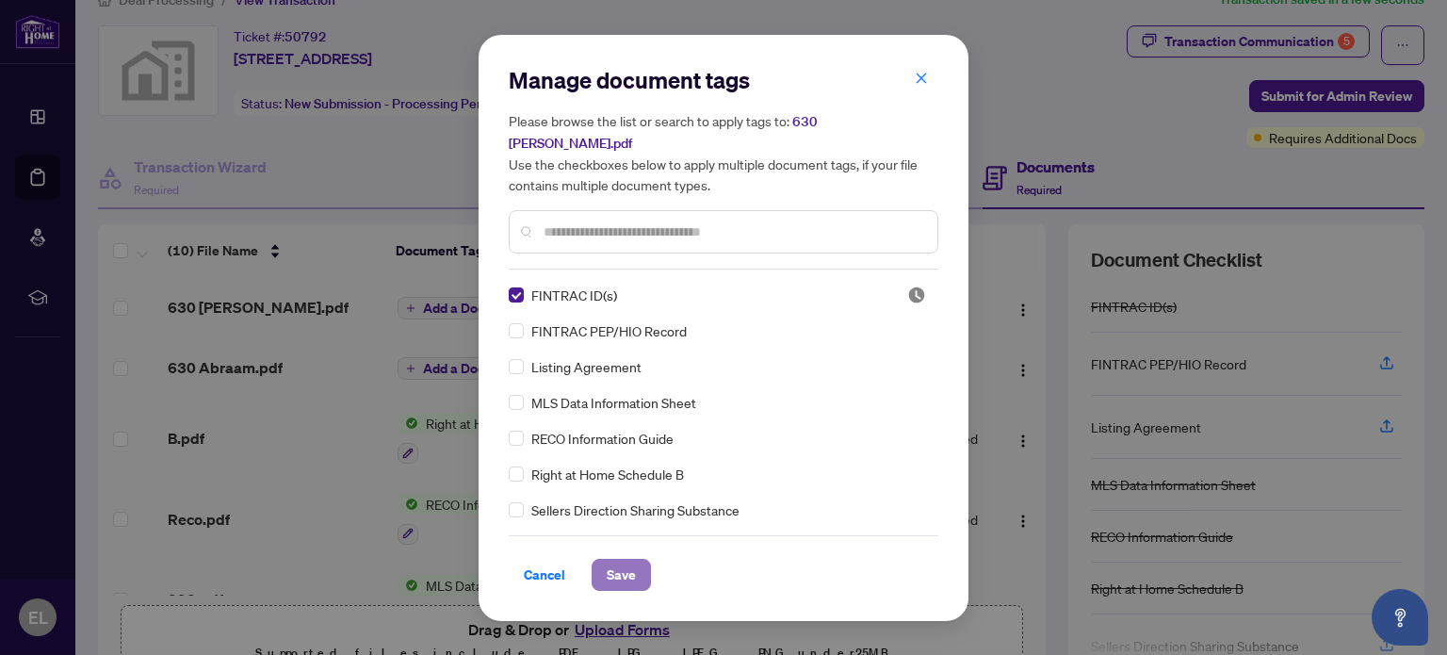
click at [633, 561] on span "Save" at bounding box center [621, 575] width 29 height 30
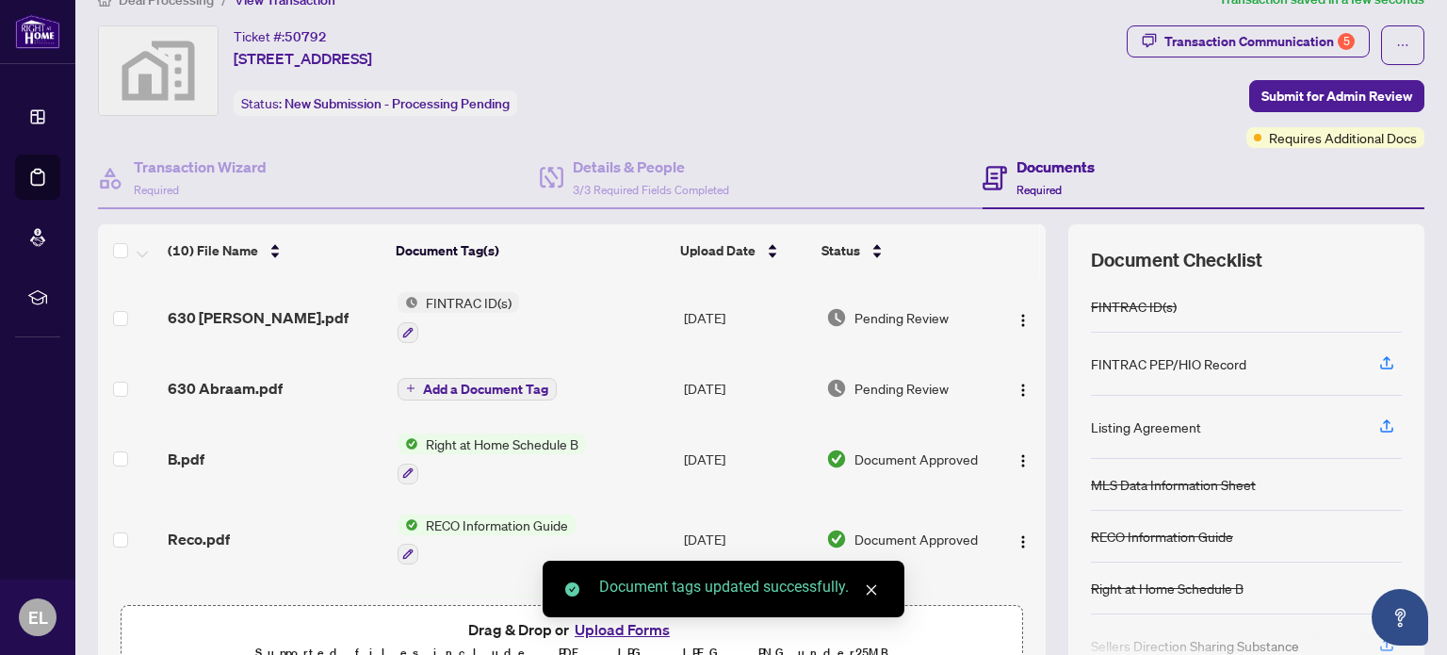
click at [449, 383] on span "Add a Document Tag" at bounding box center [485, 389] width 125 height 13
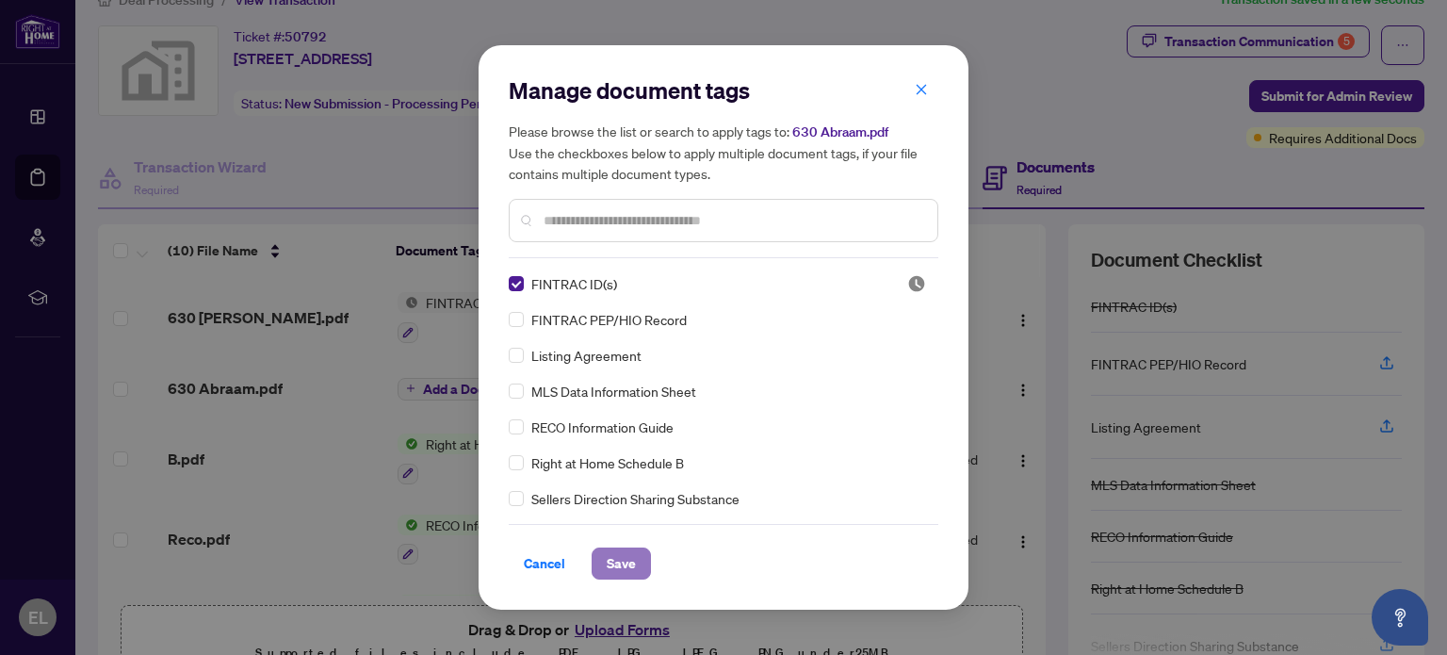
click at [637, 567] on button "Save" at bounding box center [621, 563] width 59 height 32
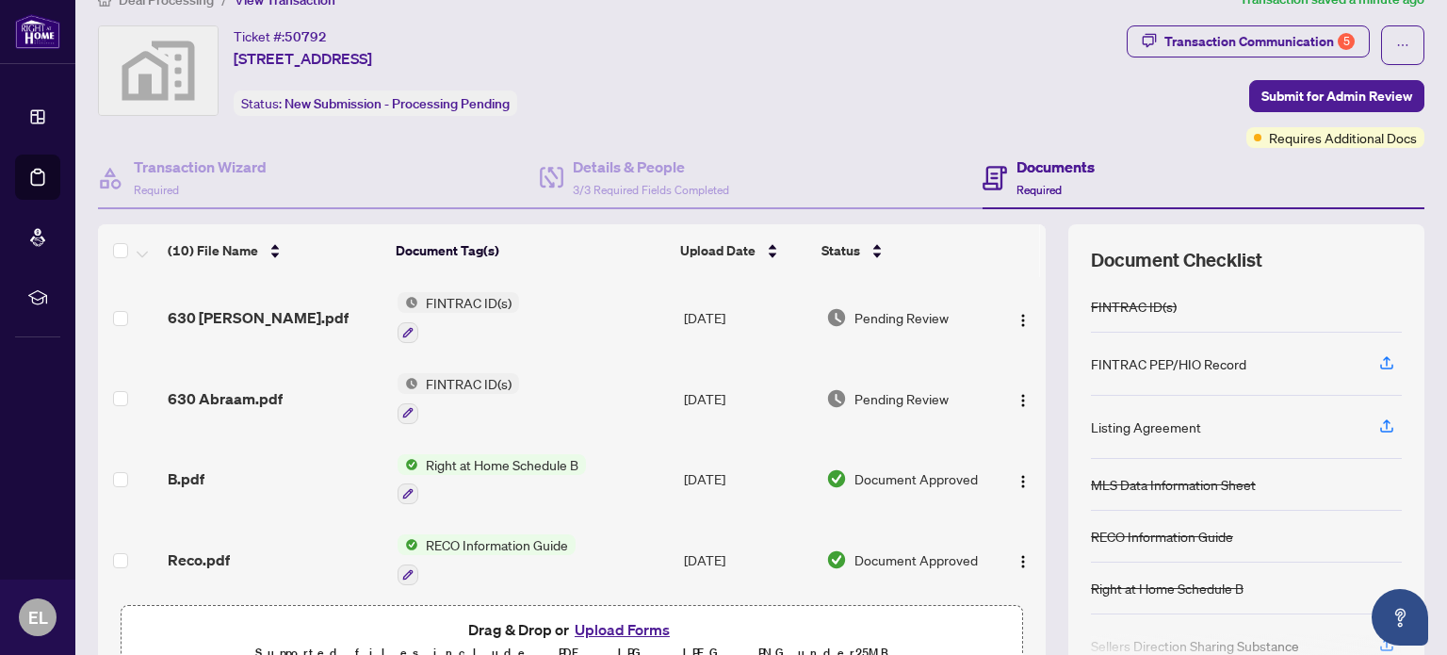
click at [618, 630] on button "Upload Forms" at bounding box center [622, 629] width 106 height 24
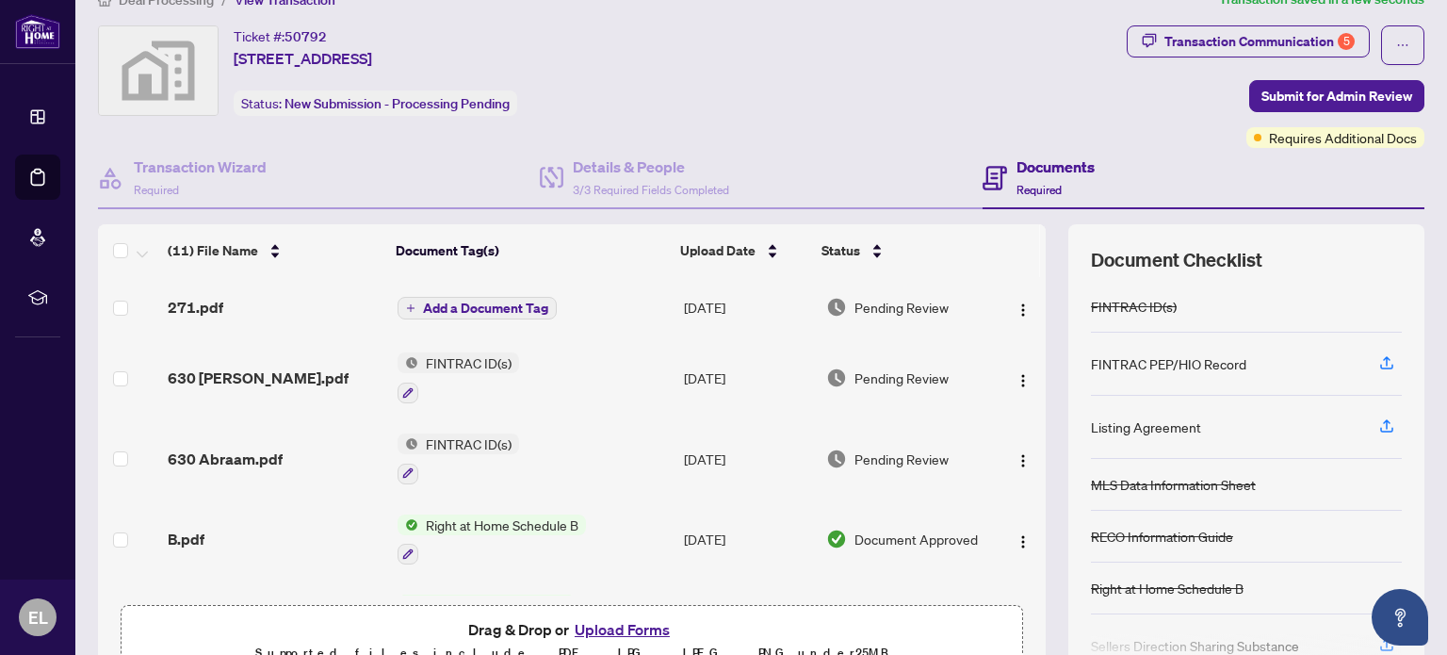
click at [430, 305] on span "Add a Document Tag" at bounding box center [485, 308] width 125 height 13
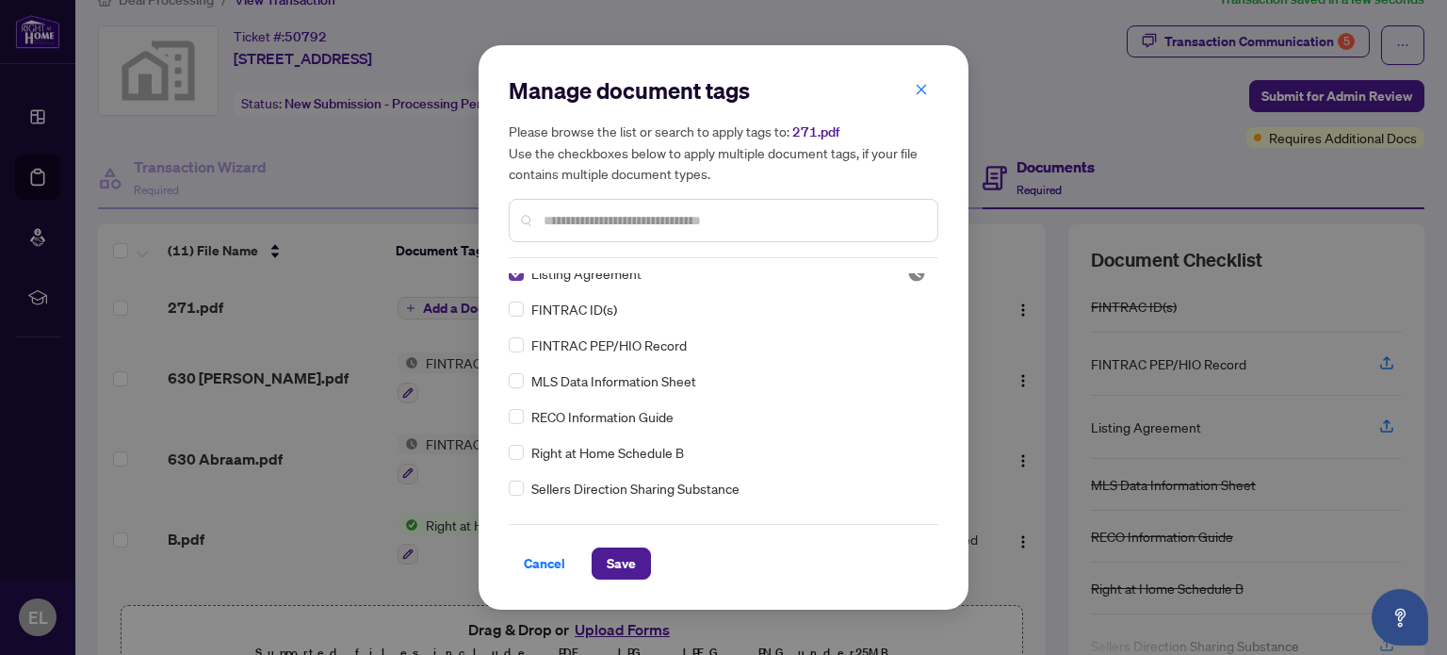
scroll to position [0, 0]
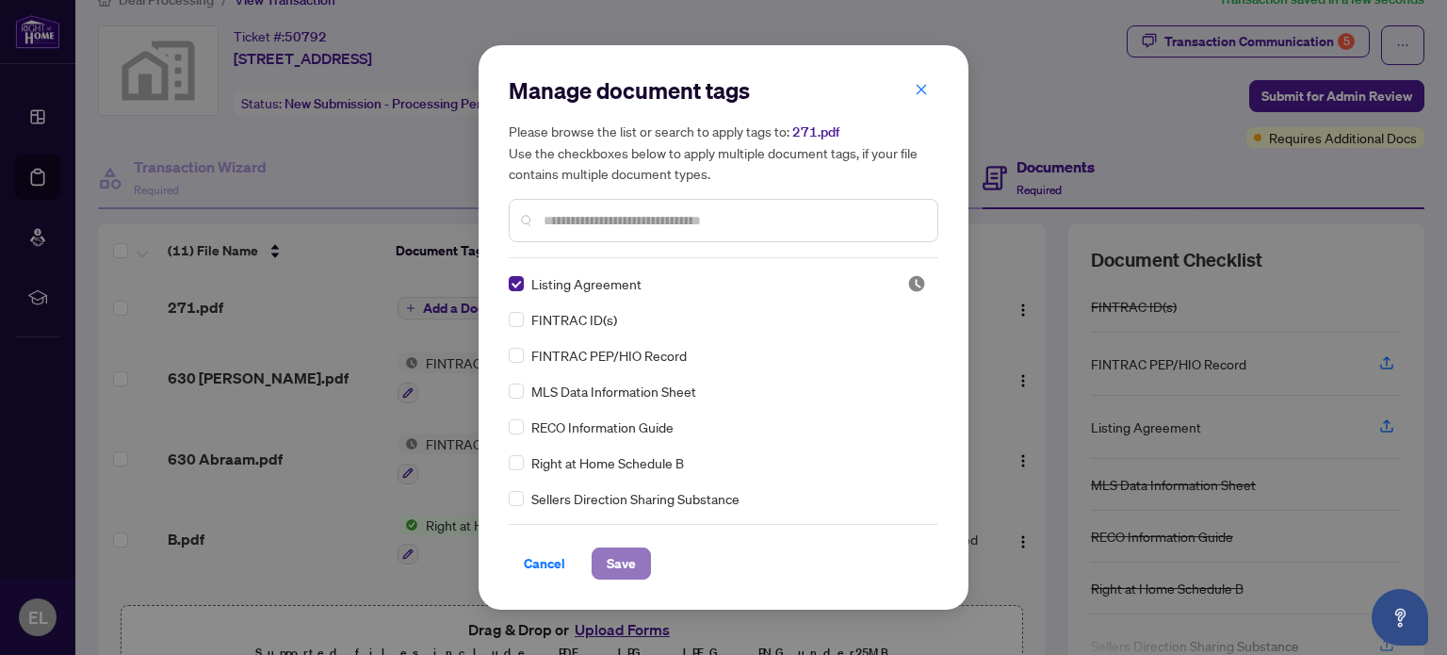
click at [625, 562] on span "Save" at bounding box center [621, 563] width 29 height 30
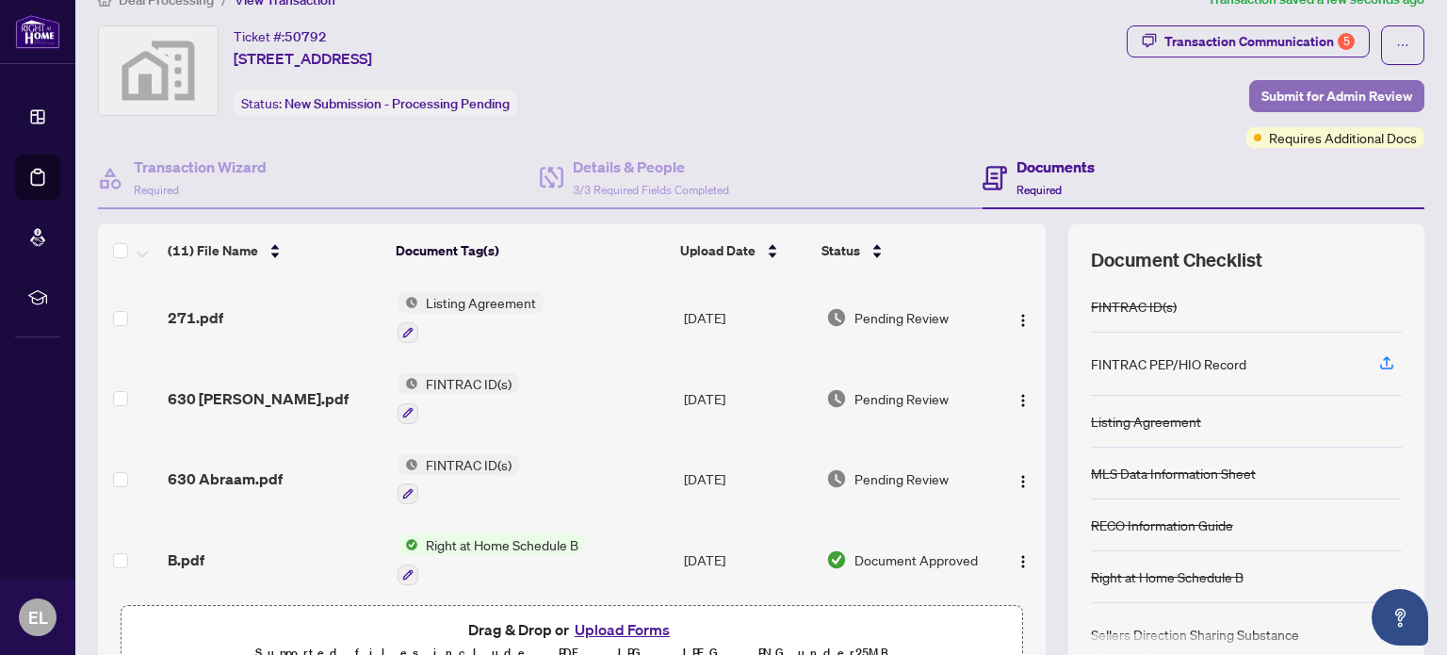
click at [1289, 100] on span "Submit for Admin Review" at bounding box center [1337, 96] width 151 height 30
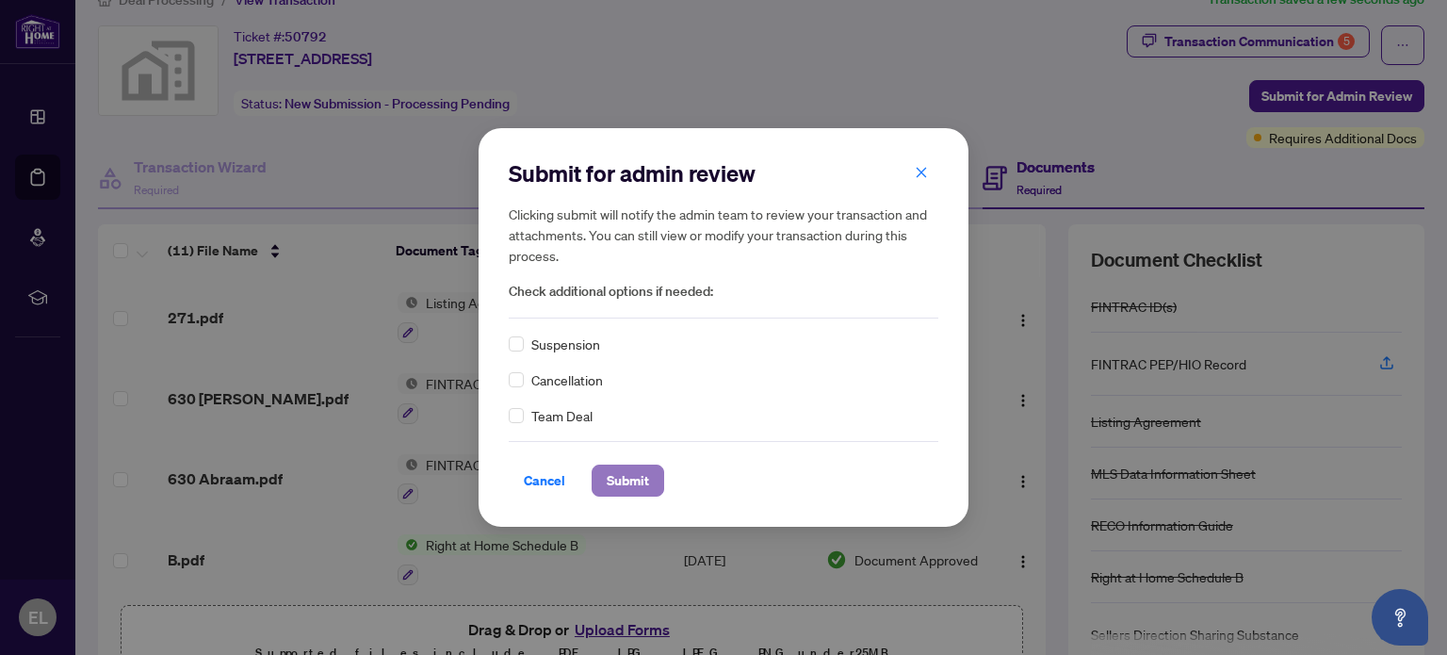
click at [619, 481] on span "Submit" at bounding box center [628, 480] width 42 height 30
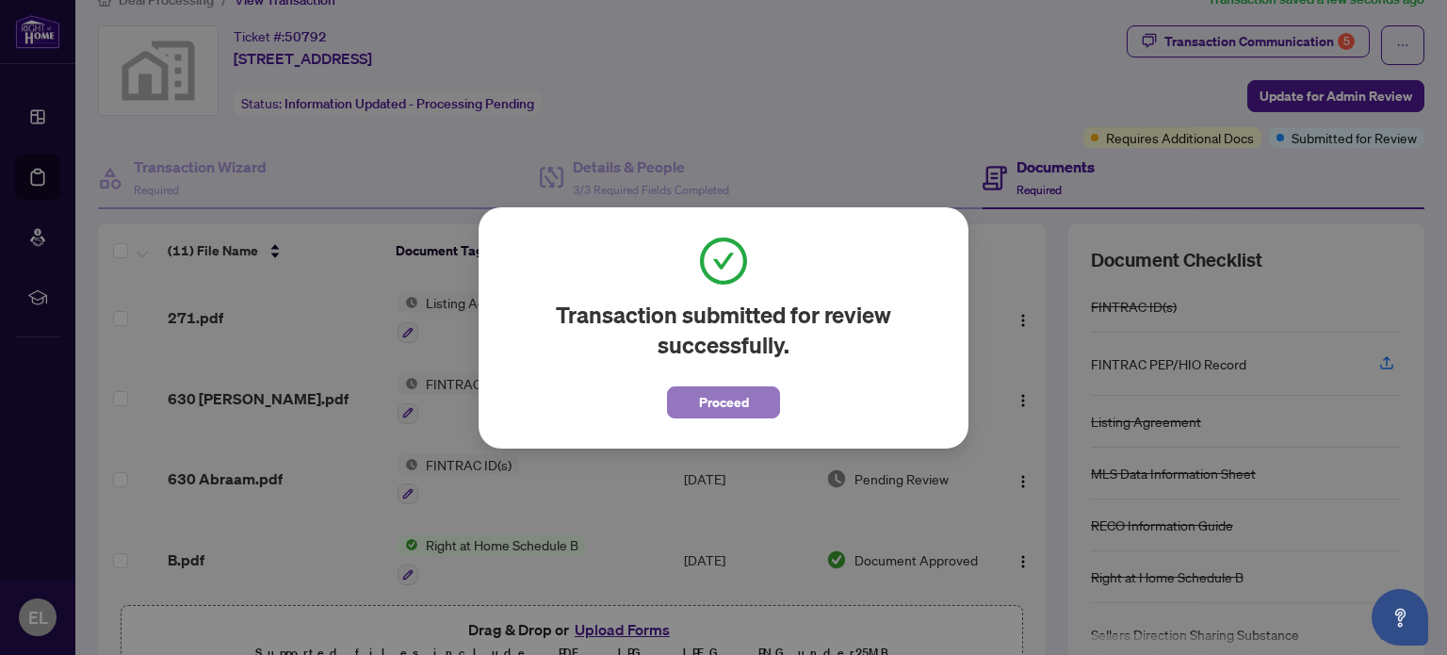
click at [763, 397] on button "Proceed" at bounding box center [723, 402] width 113 height 32
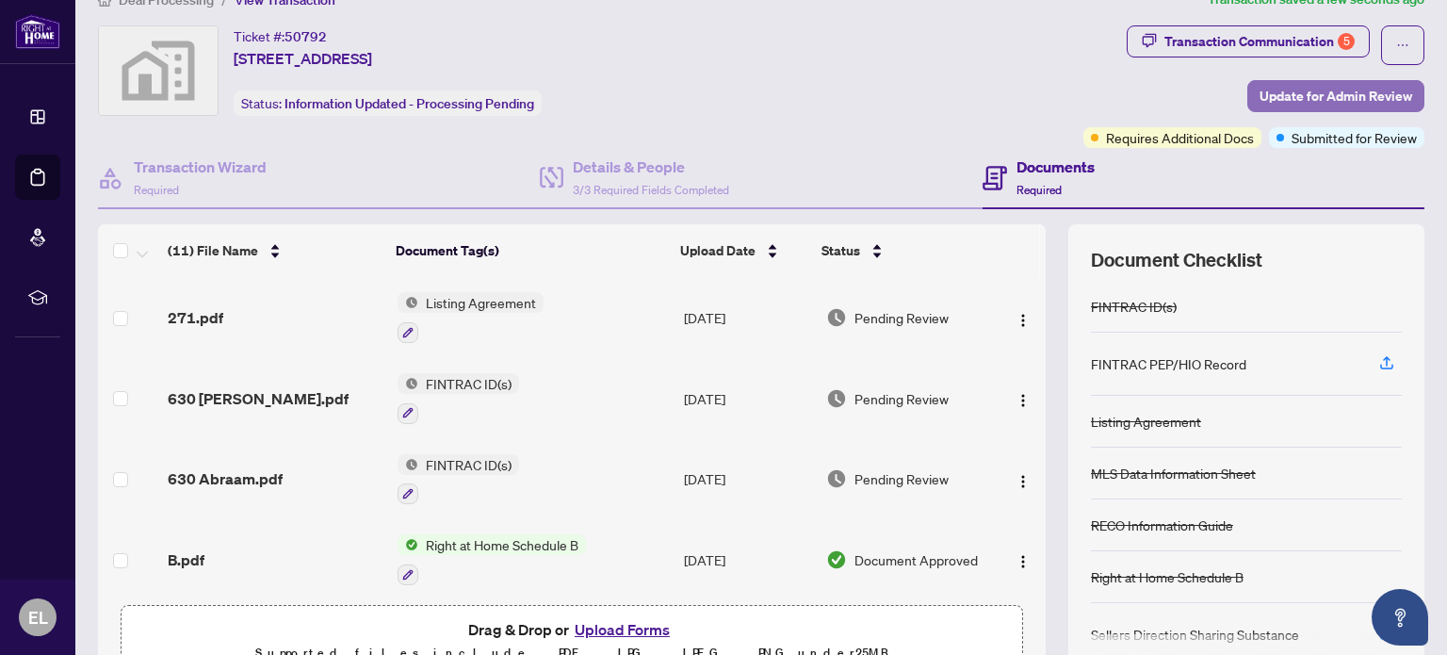
click at [1342, 98] on span "Update for Admin Review" at bounding box center [1336, 96] width 153 height 30
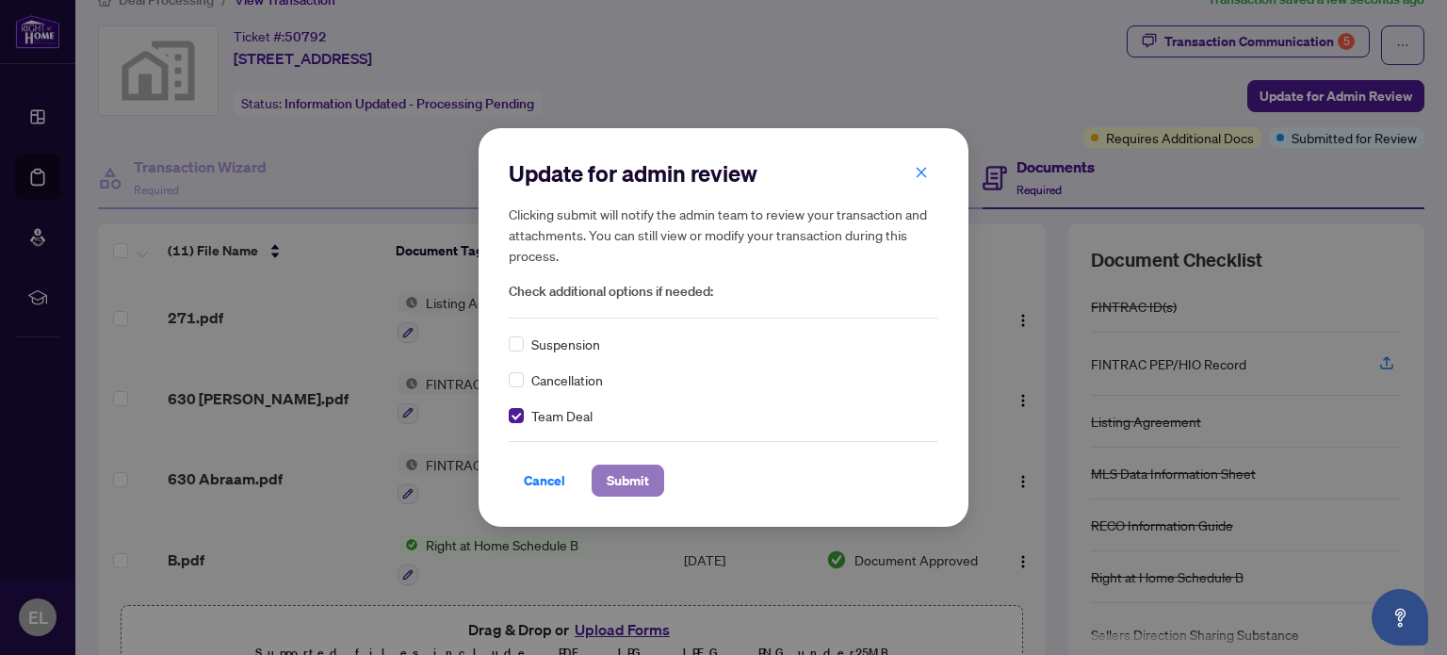
click at [635, 479] on span "Submit" at bounding box center [628, 480] width 42 height 30
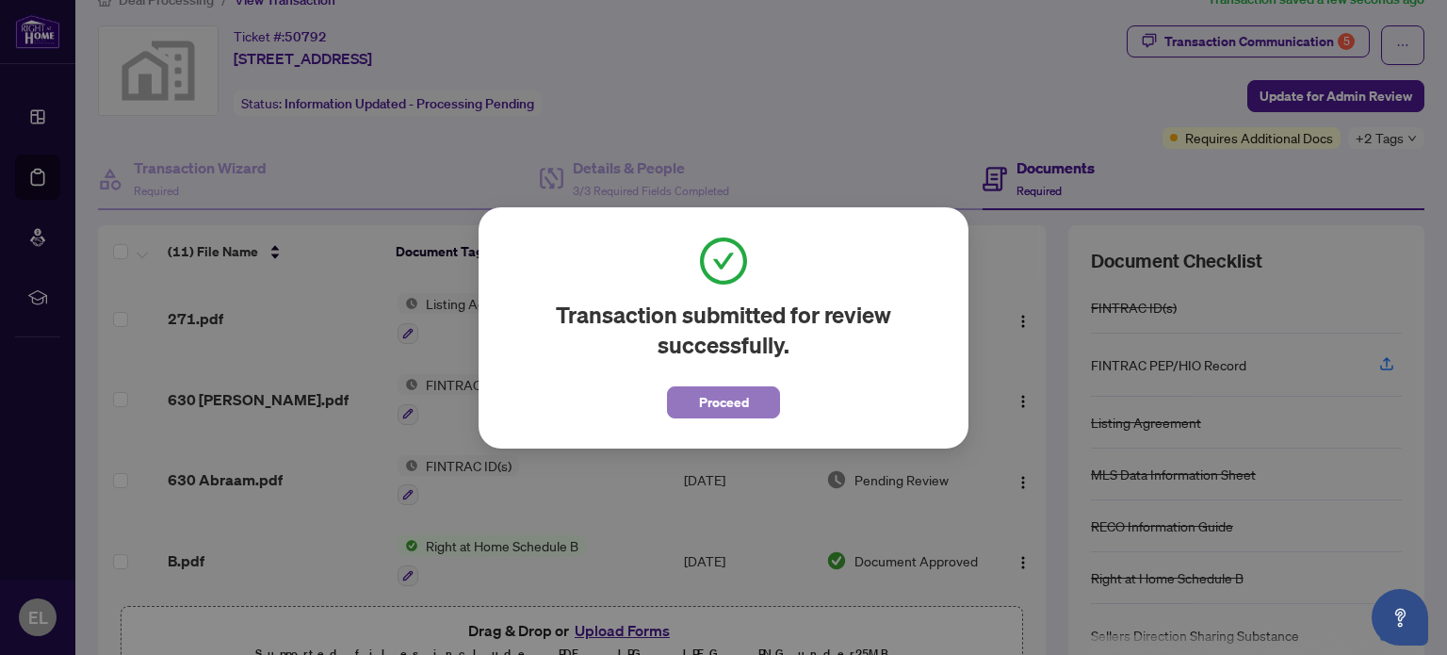
click at [746, 407] on span "Proceed" at bounding box center [724, 402] width 50 height 30
